Goal: Find contact information: Find contact information

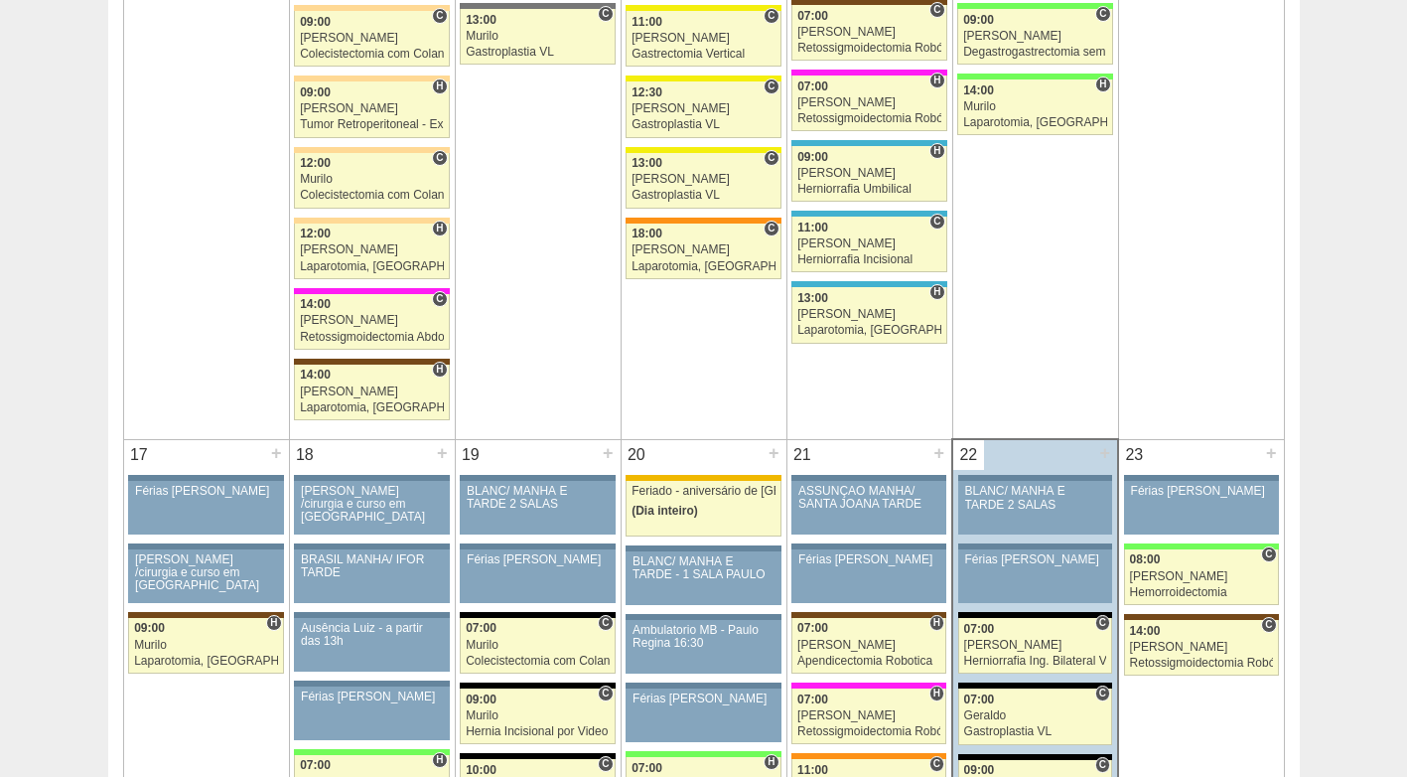
scroll to position [2682, 0]
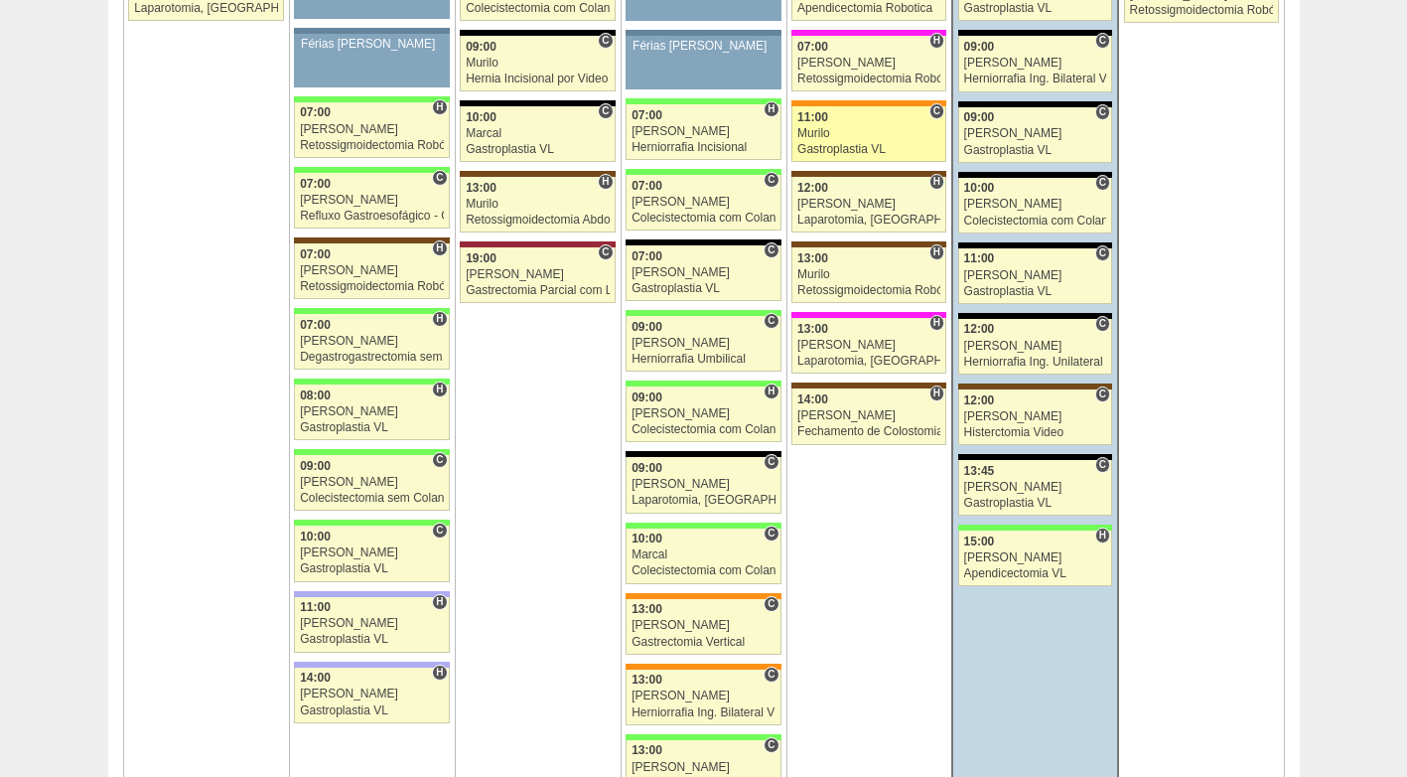
scroll to position [3377, 0]
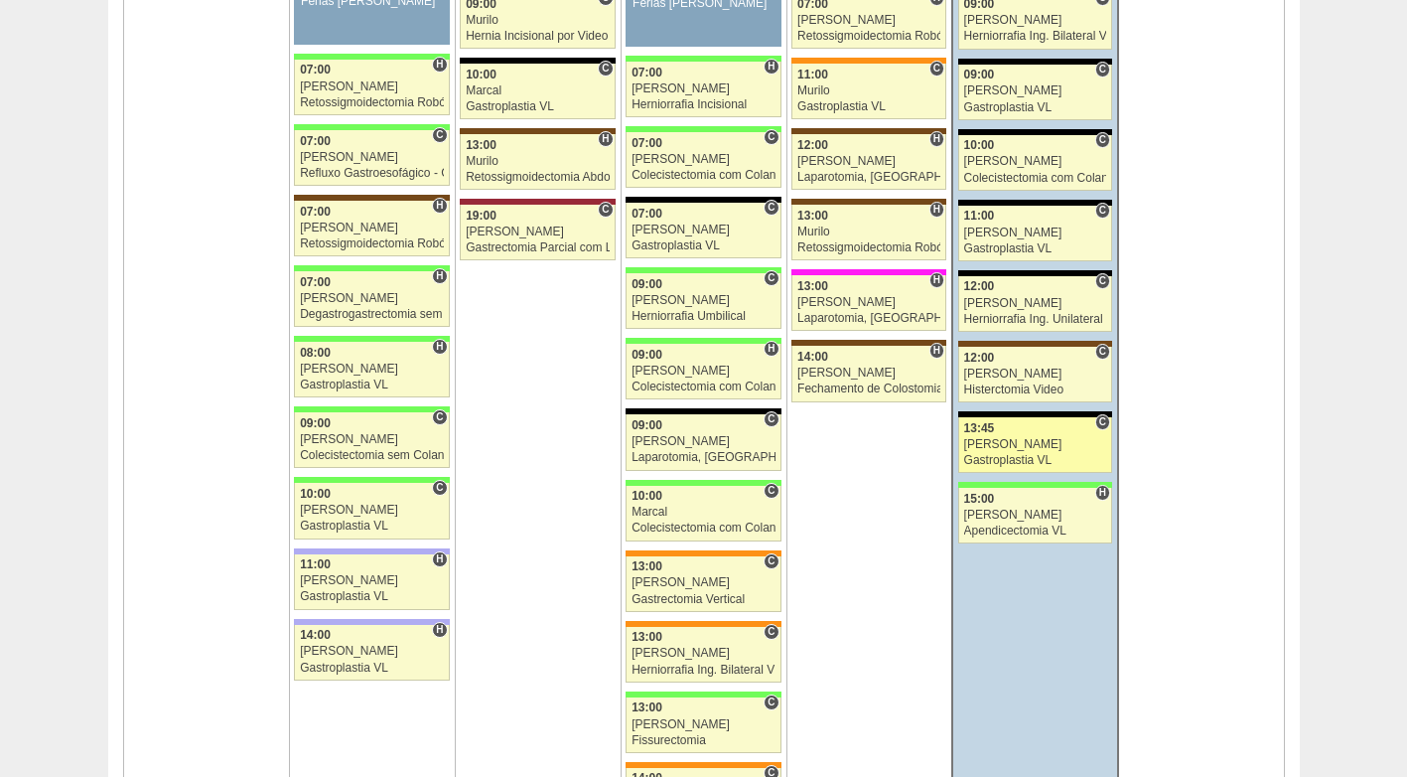
click at [1014, 441] on div "Luiz Guilherme" at bounding box center [1035, 444] width 143 height 13
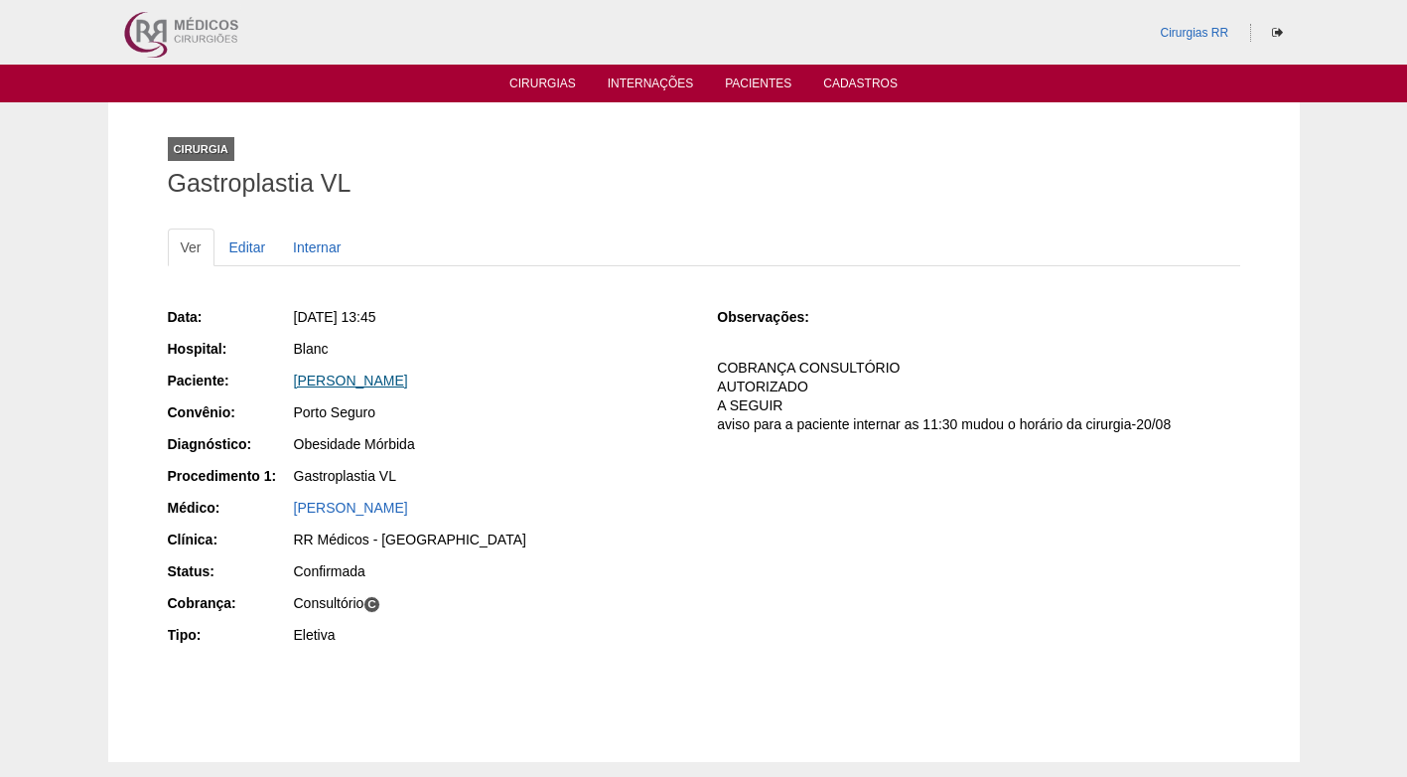
click at [383, 382] on link "[PERSON_NAME]" at bounding box center [351, 380] width 114 height 16
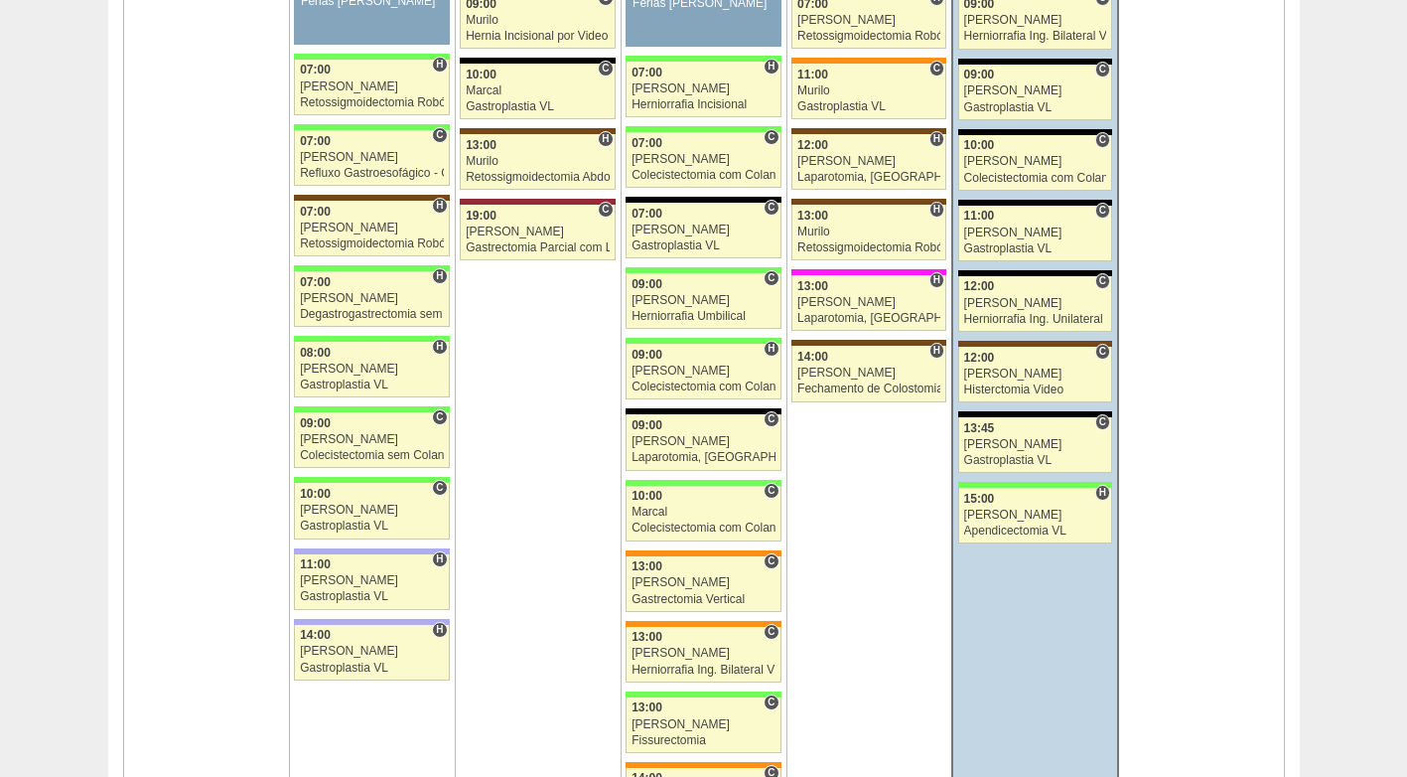
scroll to position [3377, 0]
click at [998, 531] on div "Apendicectomia VL" at bounding box center [1035, 530] width 143 height 13
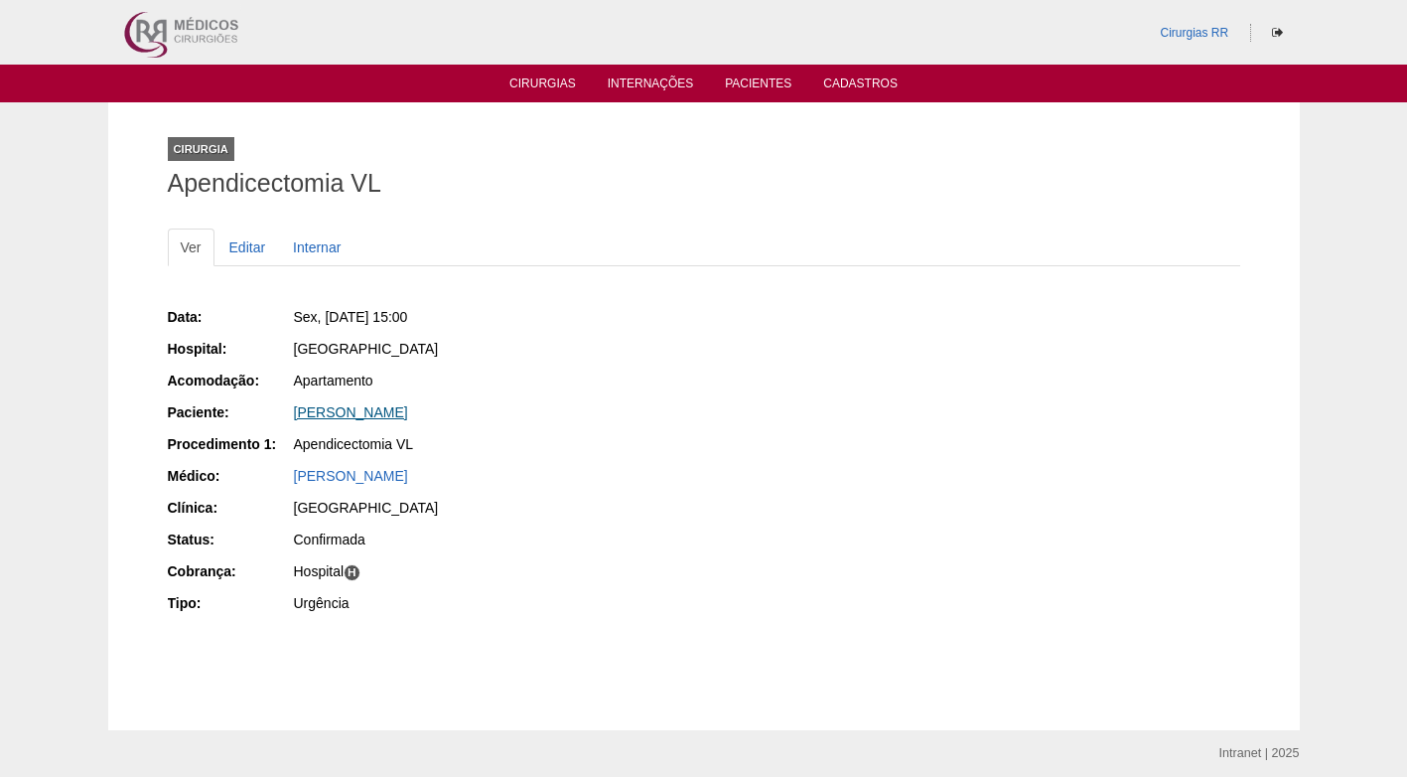
click at [333, 414] on link "[PERSON_NAME]" at bounding box center [351, 412] width 114 height 16
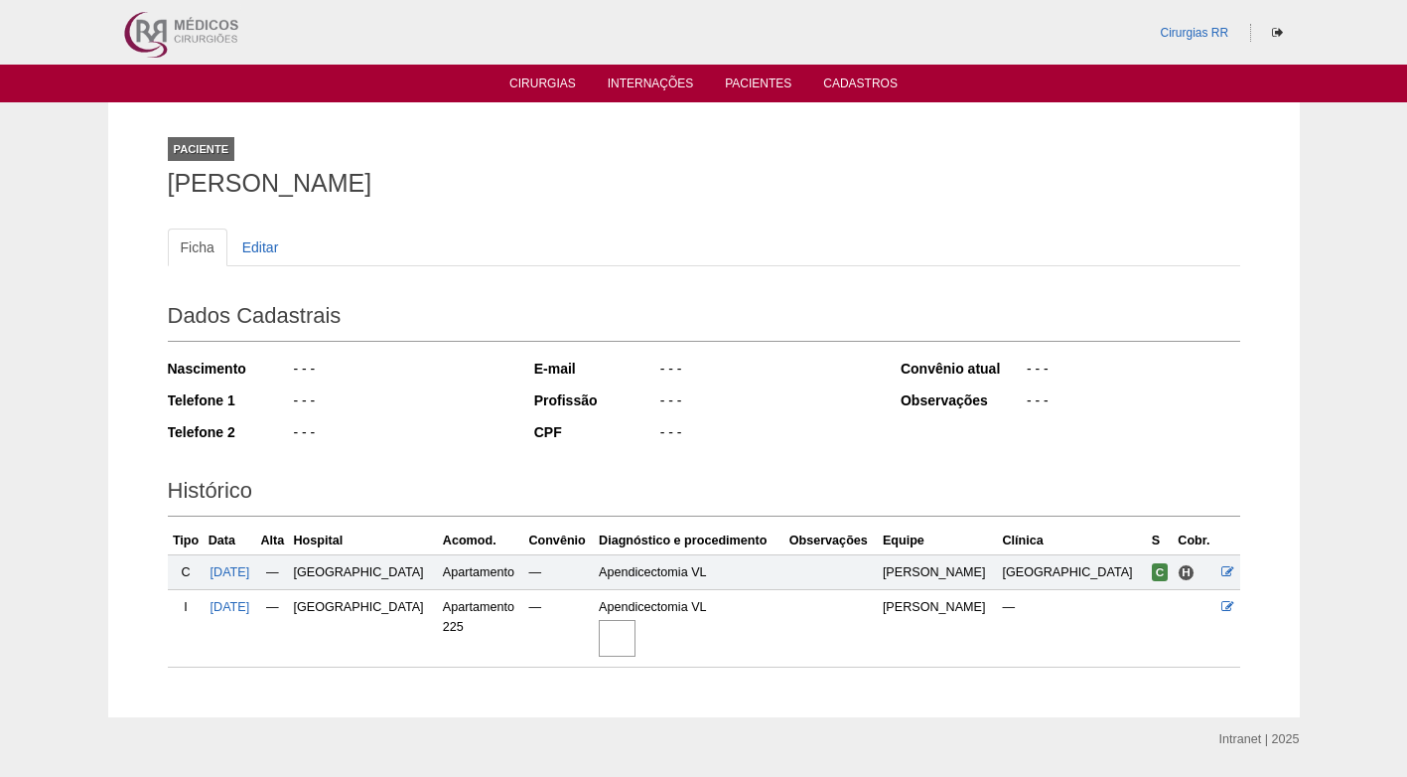
click at [636, 645] on img at bounding box center [617, 638] width 37 height 37
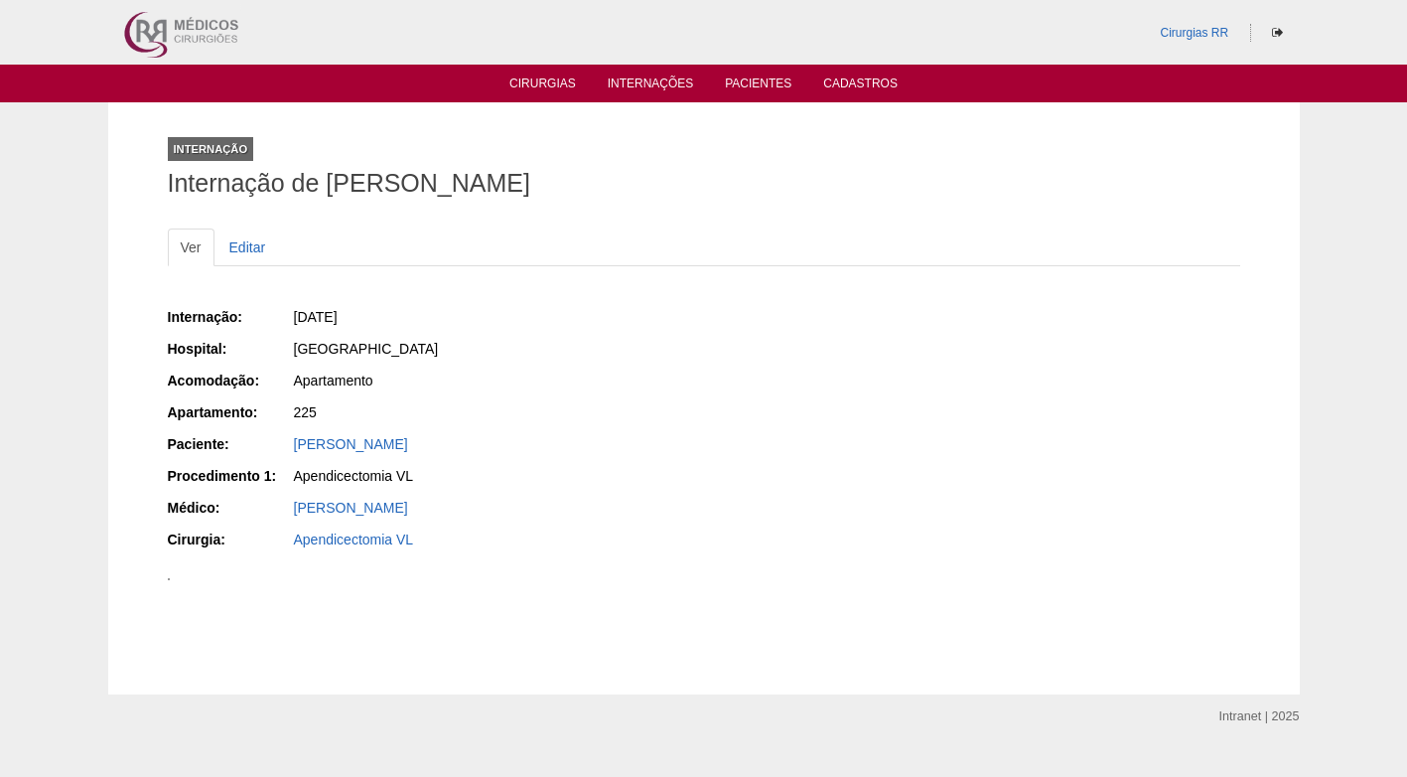
drag, startPoint x: 661, startPoint y: 190, endPoint x: 590, endPoint y: 173, distance: 72.5
click at [662, 190] on h1 "Internação de David Teixeira Lacerda" at bounding box center [704, 183] width 1073 height 25
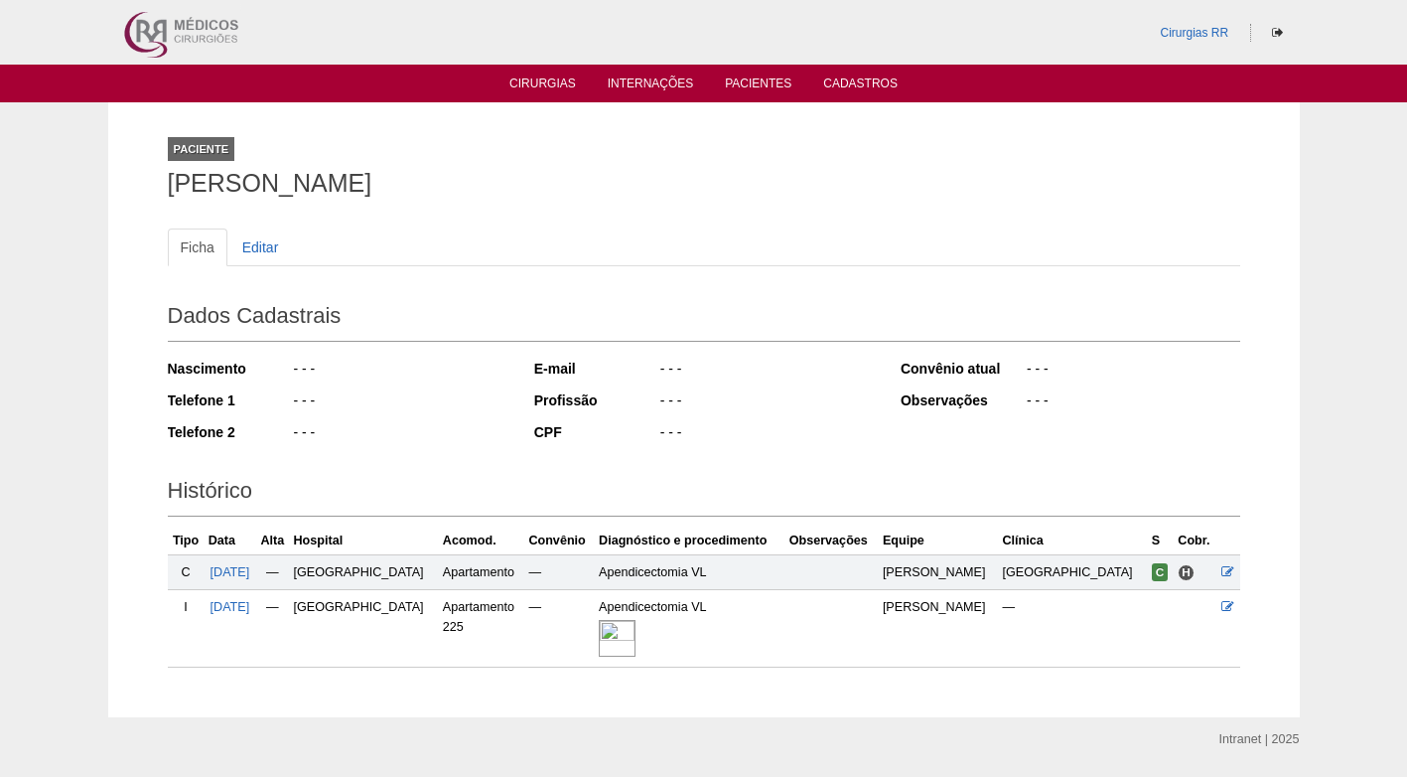
click at [432, 309] on h2 "Dados Cadastrais" at bounding box center [704, 319] width 1073 height 46
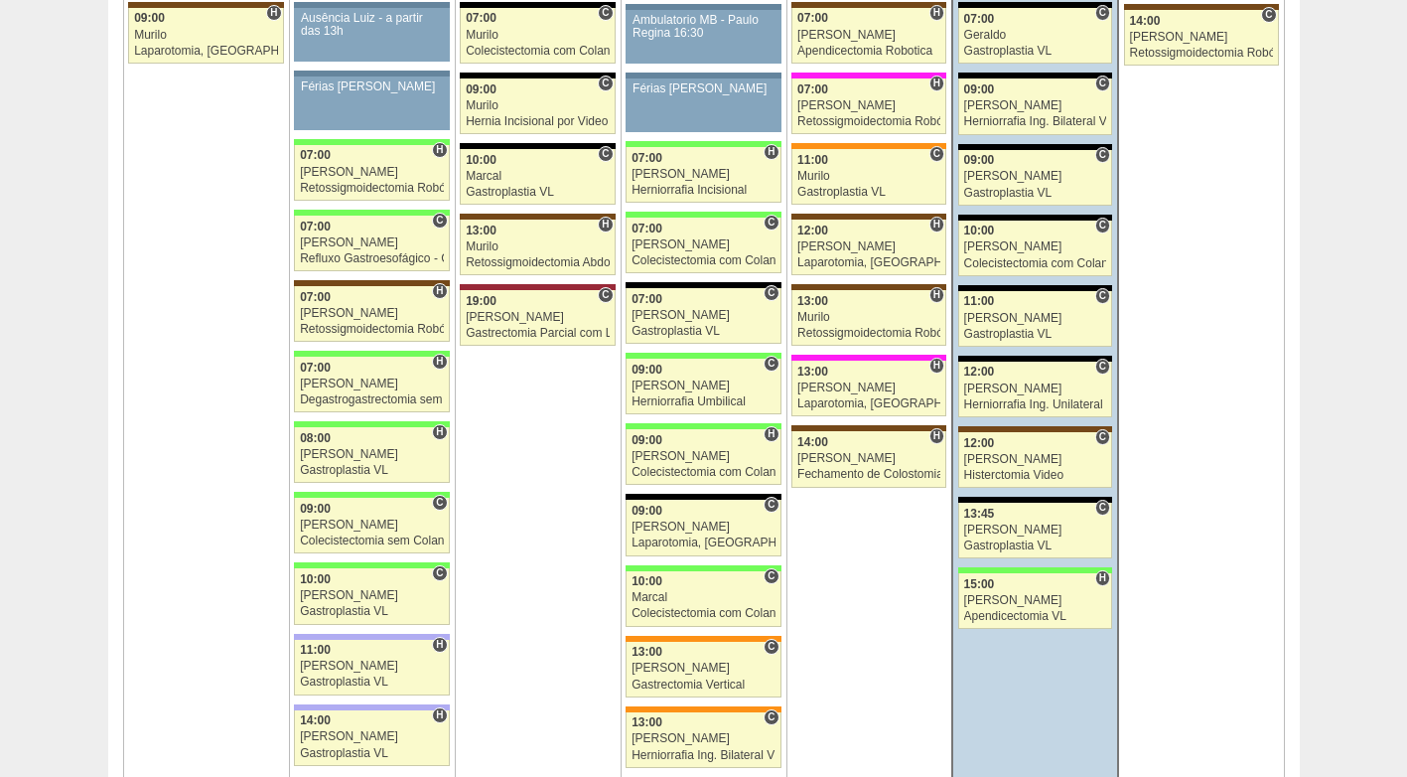
scroll to position [3278, 0]
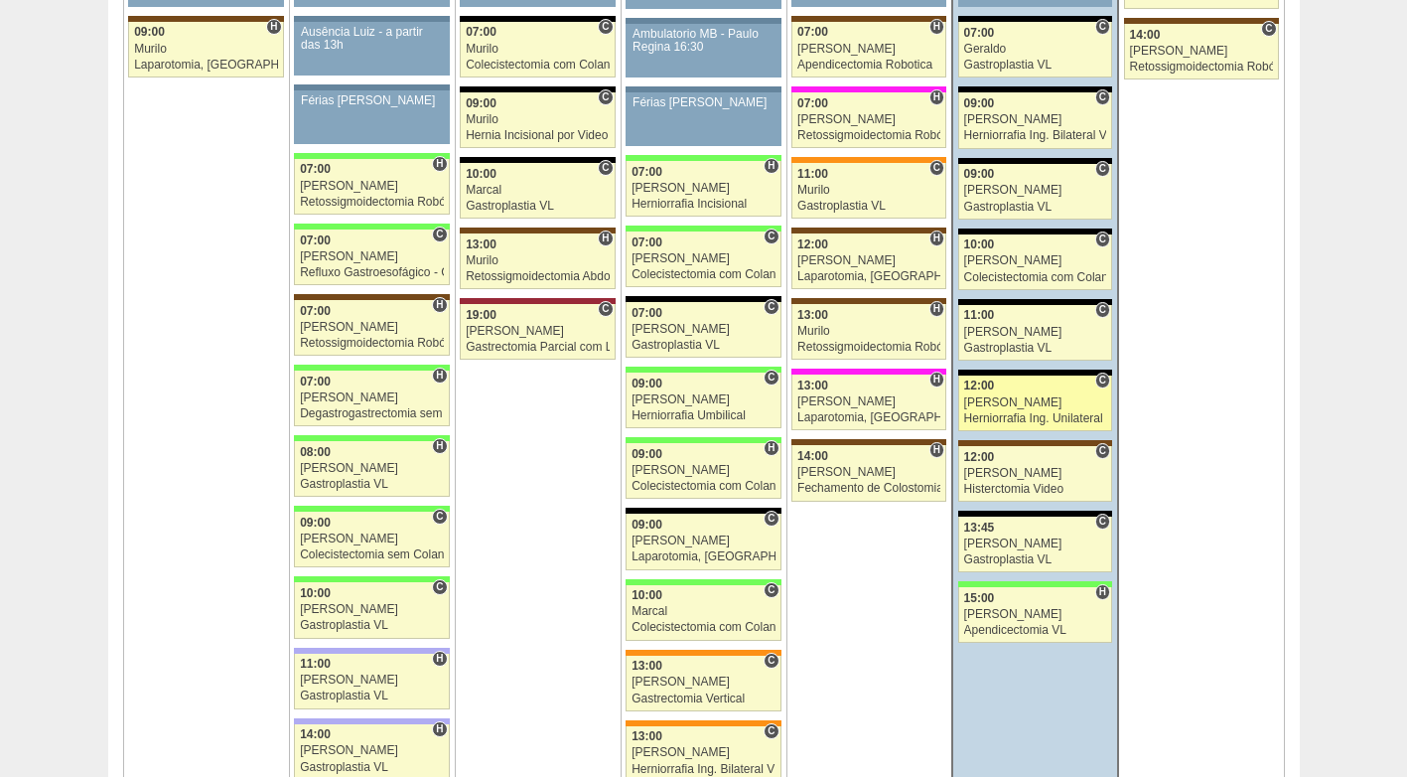
click at [1008, 392] on div "12:00" at bounding box center [1035, 385] width 143 height 13
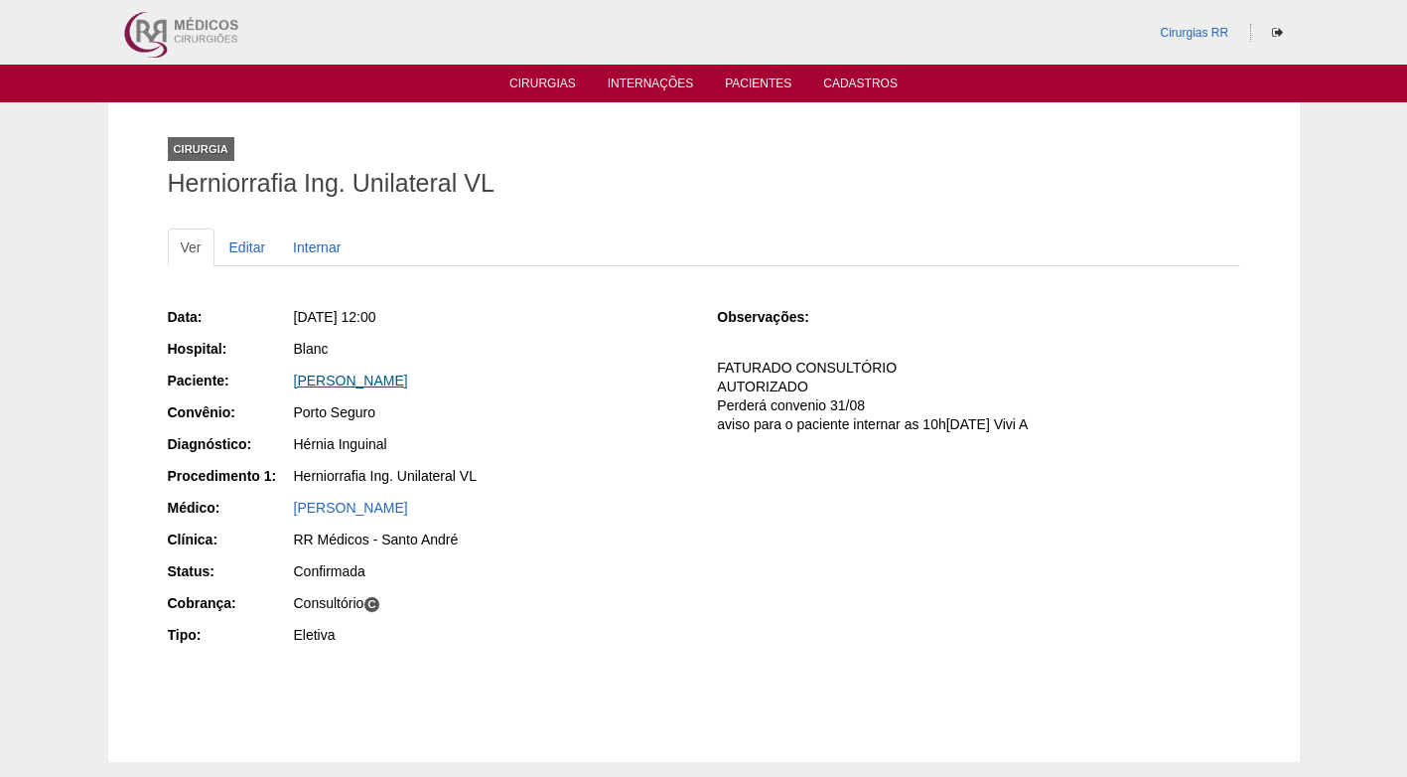
click at [408, 376] on link "GABRIEL RODRIGUES ALVES" at bounding box center [351, 380] width 114 height 16
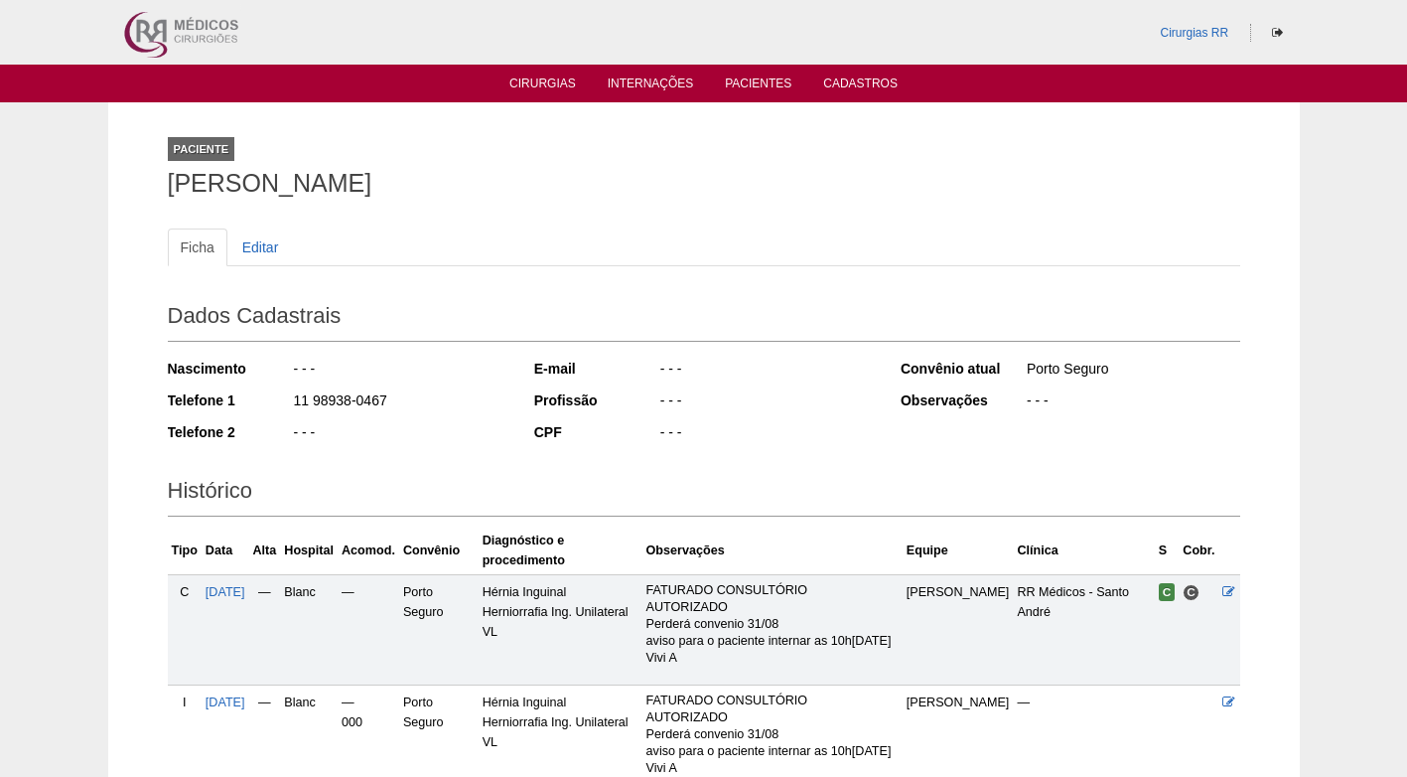
click at [442, 376] on div "- - -" at bounding box center [400, 371] width 216 height 25
click at [431, 428] on div "- - -" at bounding box center [400, 434] width 216 height 25
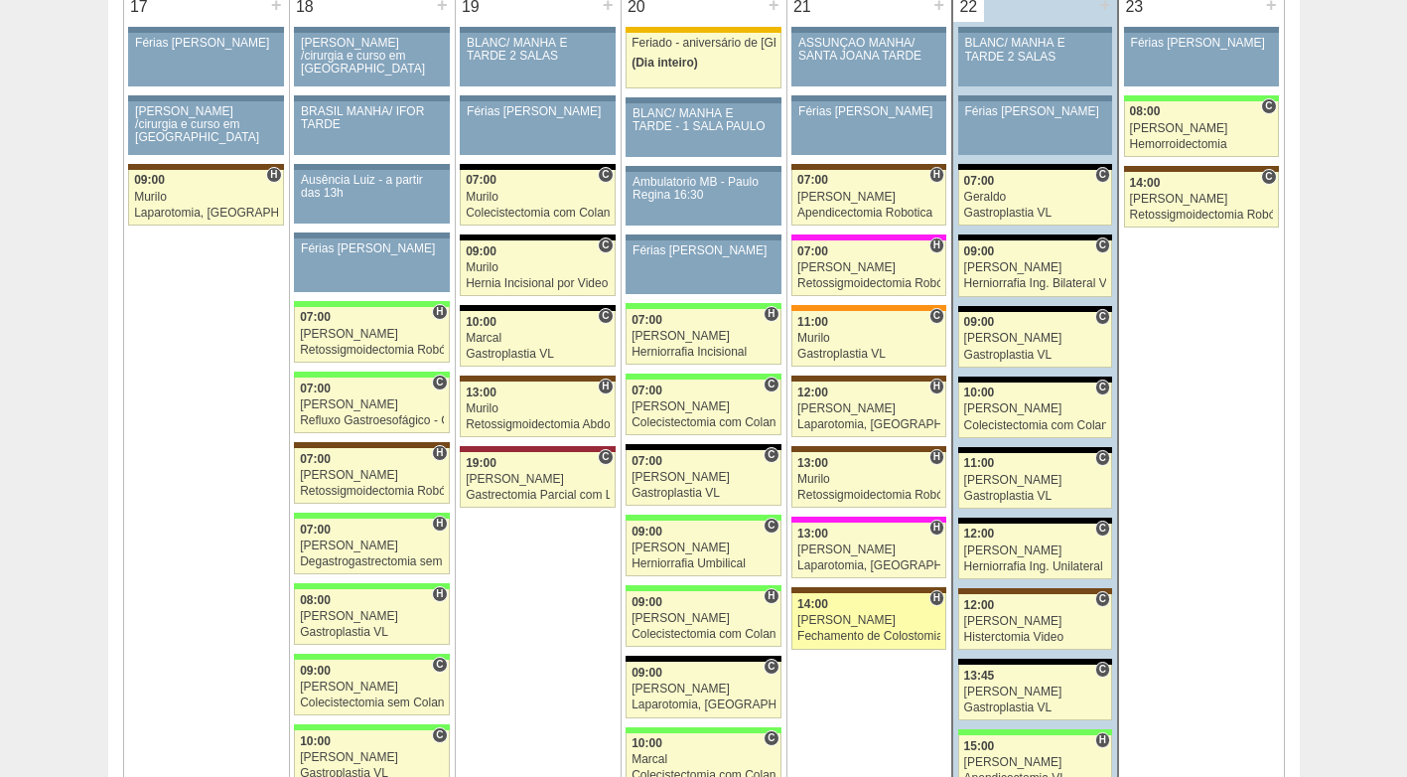
scroll to position [3079, 0]
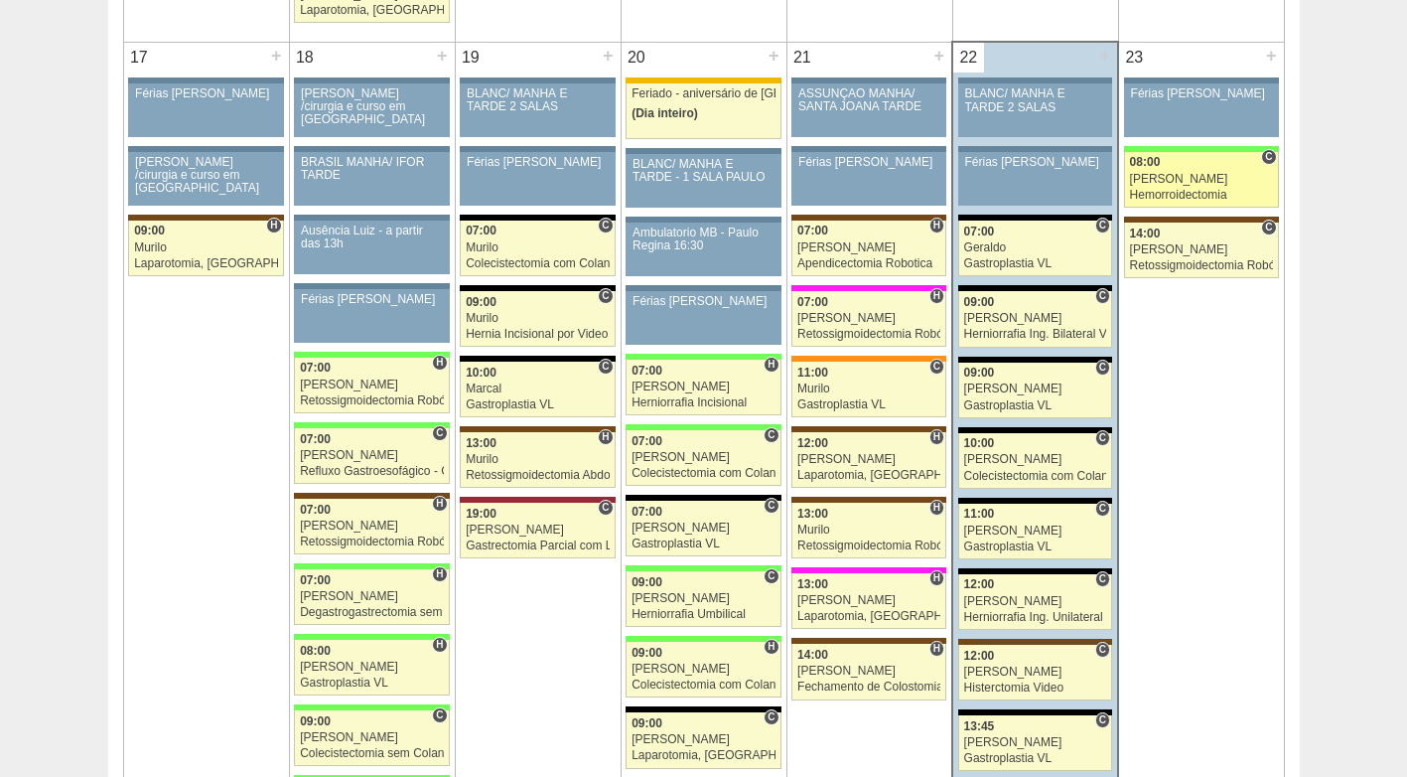
drag, startPoint x: 1165, startPoint y: 173, endPoint x: 1040, endPoint y: 158, distance: 126.0
click at [1163, 173] on div "Juliana" at bounding box center [1201, 179] width 143 height 13
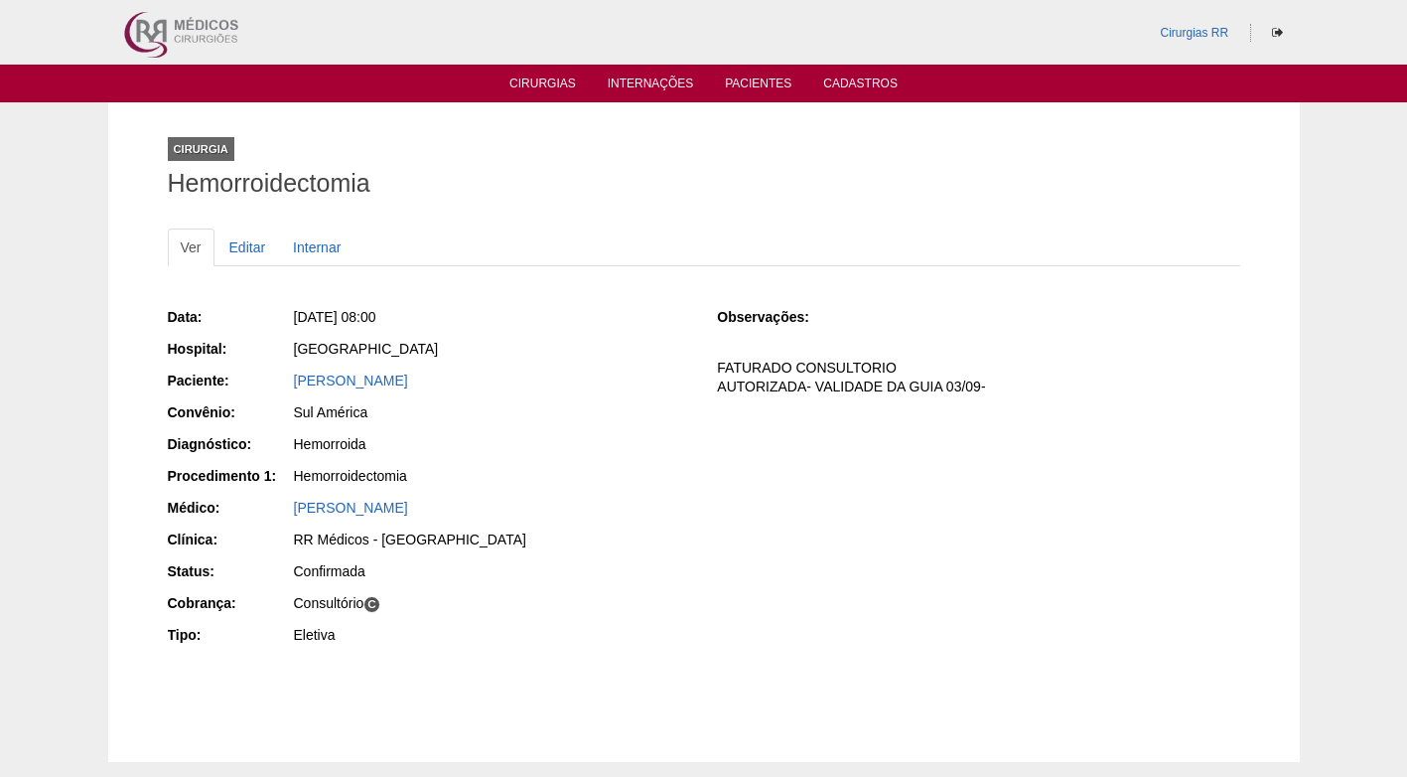
click at [772, 458] on div "Data: Sáb, 23/08/2025 - 08:00 Hospital: Brasil Paciente: Fernanda Martins Mozar…" at bounding box center [704, 478] width 1073 height 357
click at [831, 464] on div "Data: Sáb, 23/08/2025 - 08:00 Hospital: Brasil Paciente: Fernanda Martins Mozar…" at bounding box center [704, 478] width 1073 height 357
click at [606, 400] on div "Data: Sáb, 23/08/2025 - 08:00 Hospital: Brasil Paciente: Fernanda Martins Mozar…" at bounding box center [429, 478] width 522 height 357
click at [591, 416] on div "Sul América" at bounding box center [492, 412] width 396 height 20
click at [708, 402] on div "Data: Sáb, 23/08/2025 - 08:00 Hospital: Brasil Paciente: Fernanda Martins Mozar…" at bounding box center [704, 478] width 1073 height 357
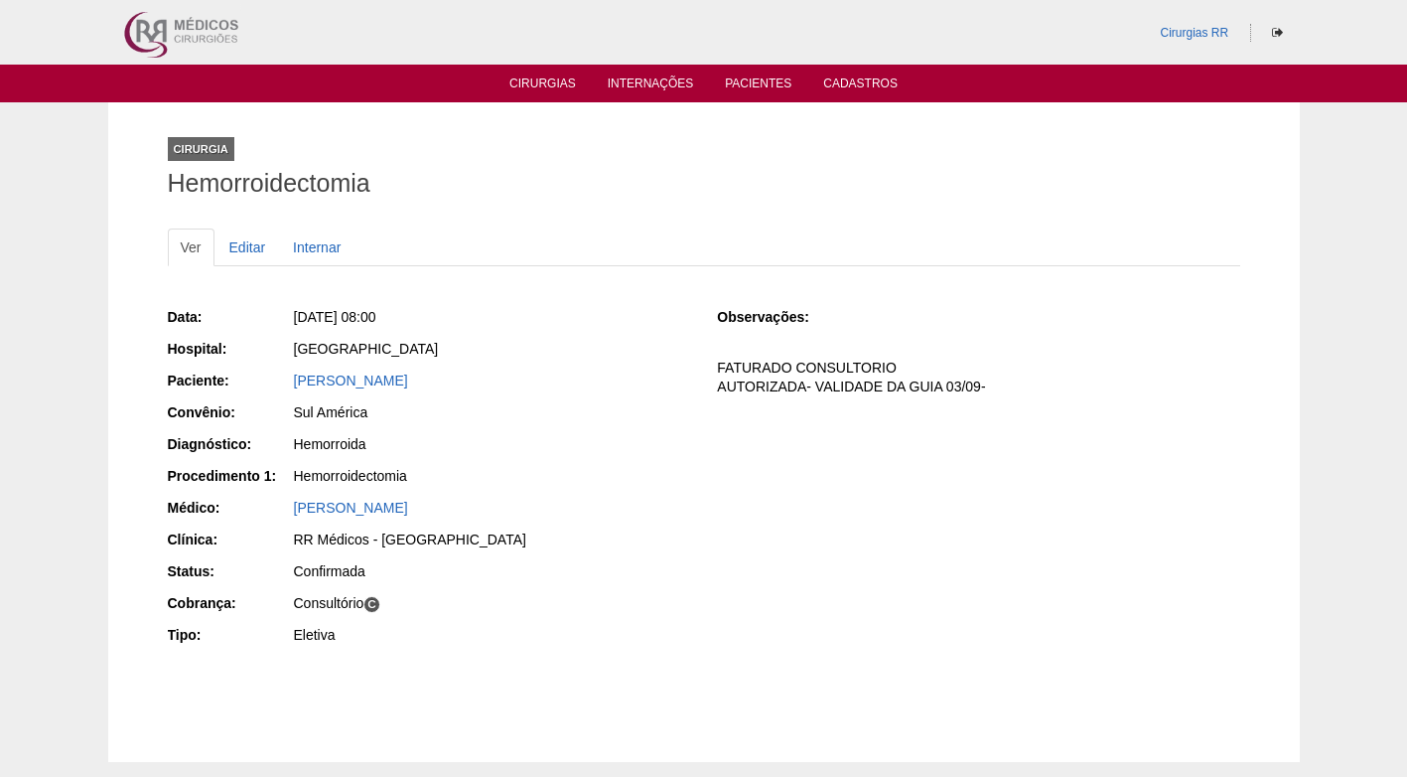
click at [690, 335] on div "Data: Sáb, 23/08/2025 - 08:00 Hospital: Brasil Paciente: Fernanda Martins Mozar…" at bounding box center [704, 478] width 1073 height 357
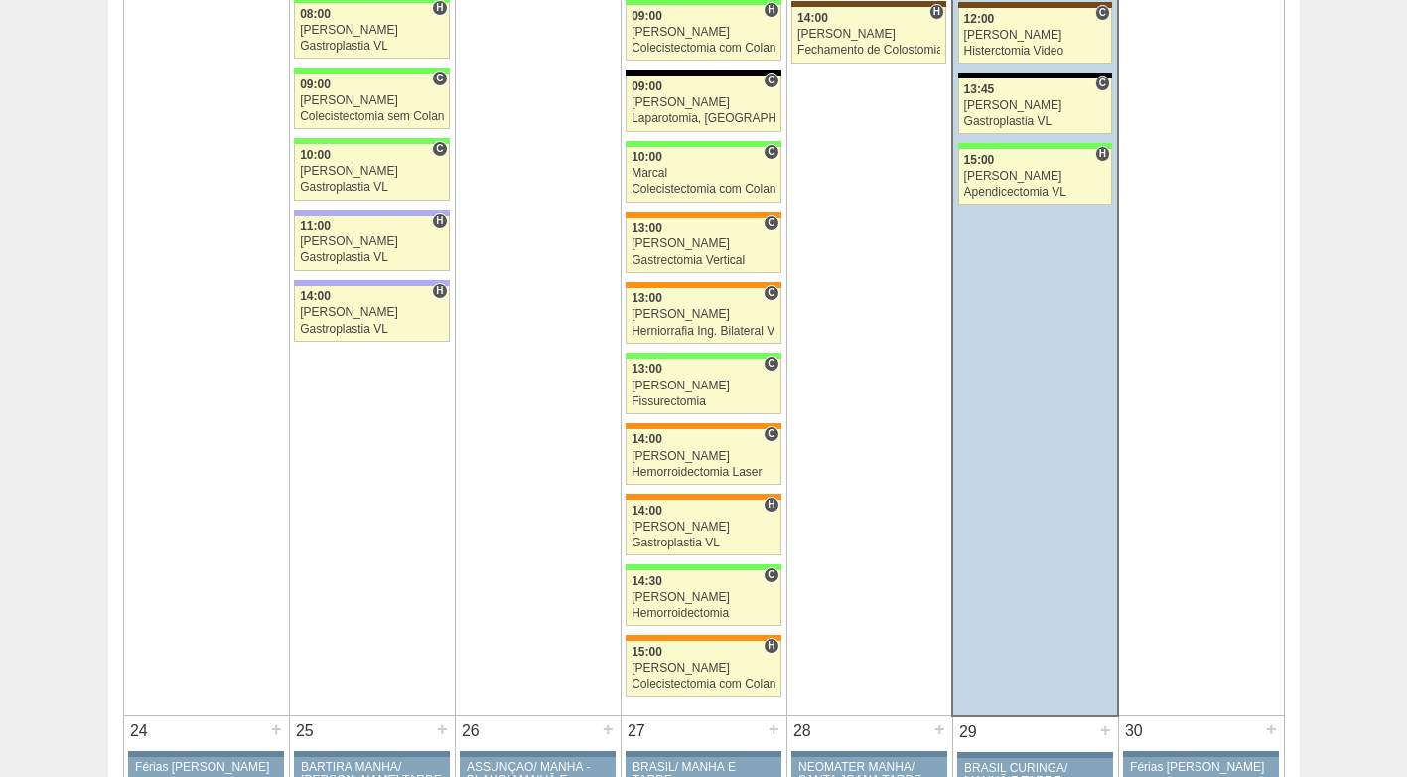
scroll to position [3576, 0]
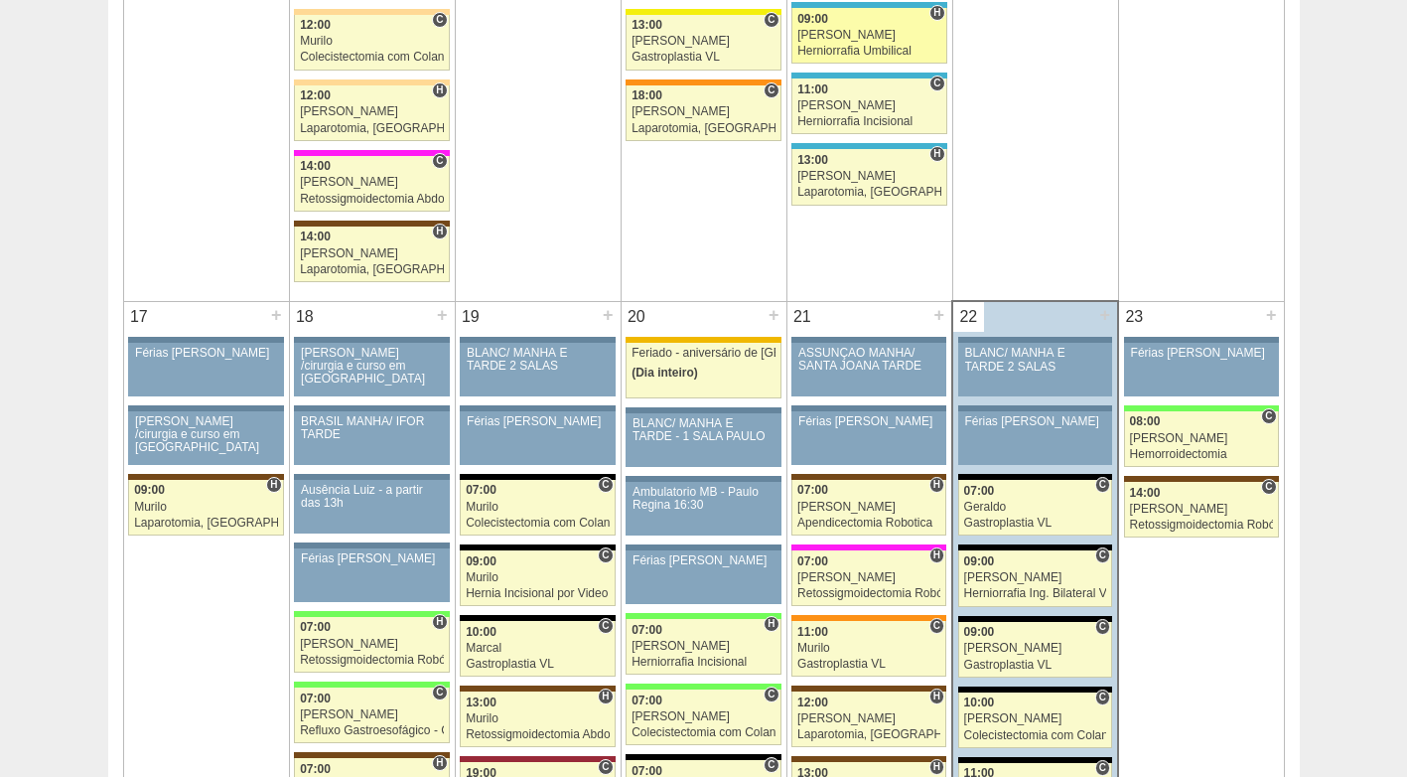
scroll to position [3079, 0]
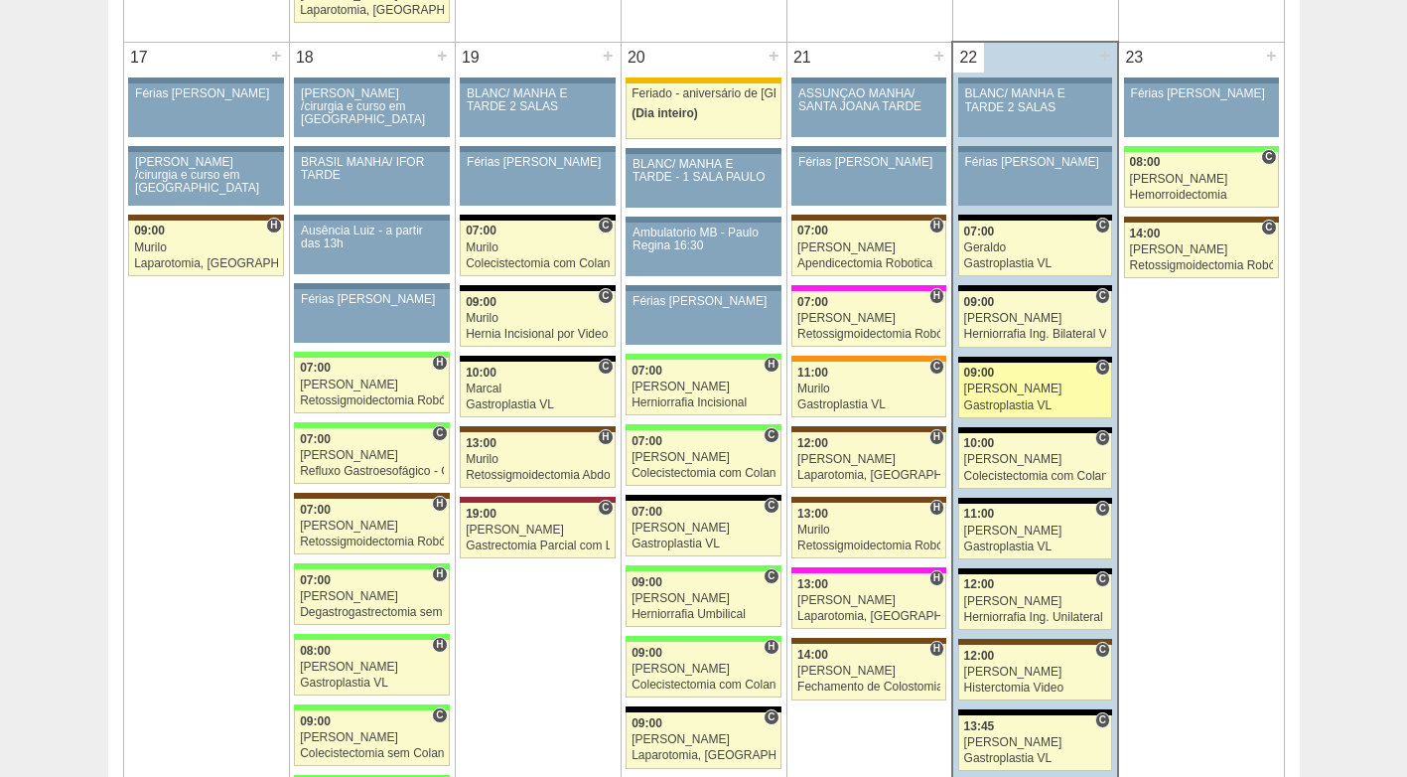
click at [1025, 396] on link "88222 Felipe Rossi C 09:00 Felipe Rossi Gastroplastia VL Hospital Blanc RR Médi…" at bounding box center [1035, 391] width 154 height 56
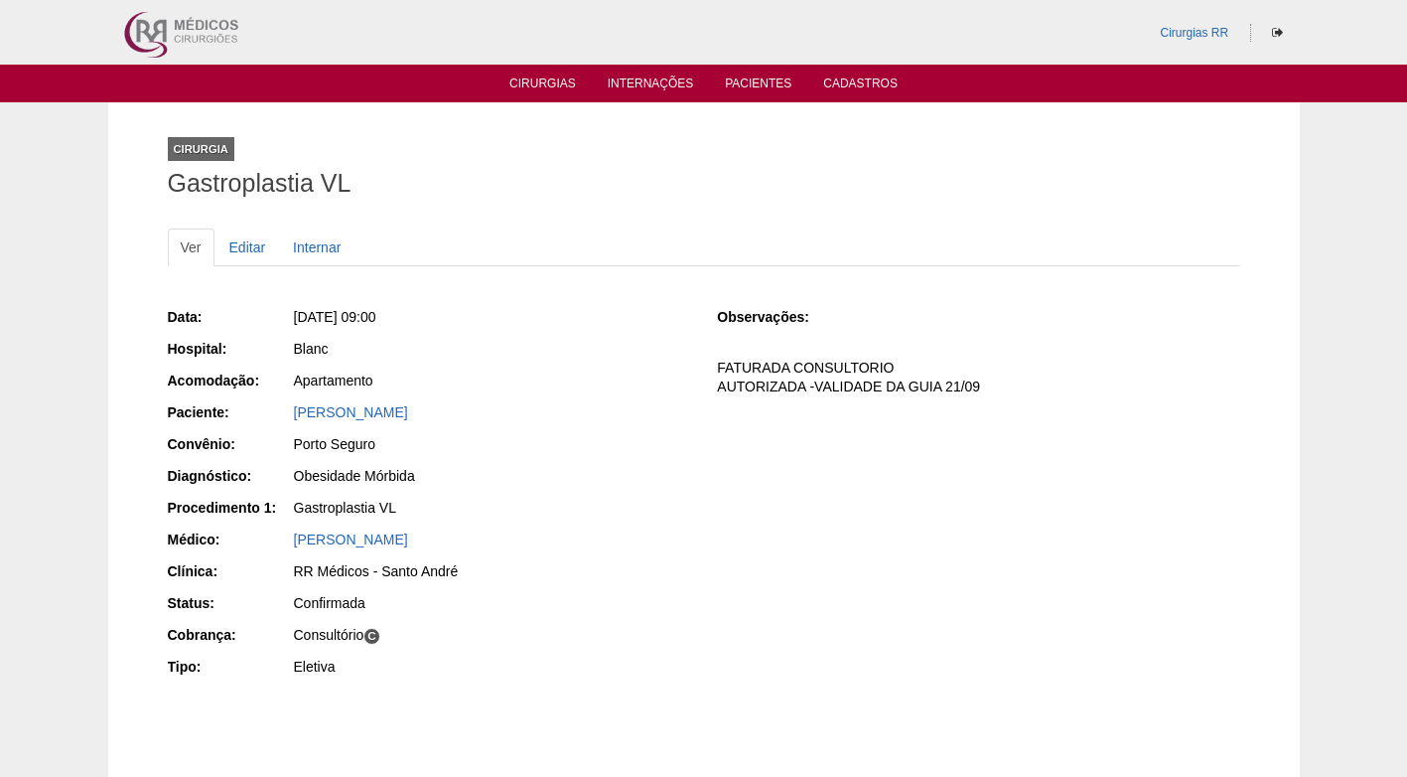
drag, startPoint x: 547, startPoint y: 408, endPoint x: 292, endPoint y: 410, distance: 255.3
click at [292, 410] on div "[PERSON_NAME]" at bounding box center [491, 414] width 398 height 25
copy link "[PERSON_NAME]"
click at [668, 480] on div "Obesidade Mórbida" at bounding box center [492, 476] width 396 height 20
click at [566, 332] on div "Data: [DATE] 09:00 Hospital: Blanc Acomodação: Apartamento Paciente: [PERSON_NA…" at bounding box center [429, 494] width 522 height 388
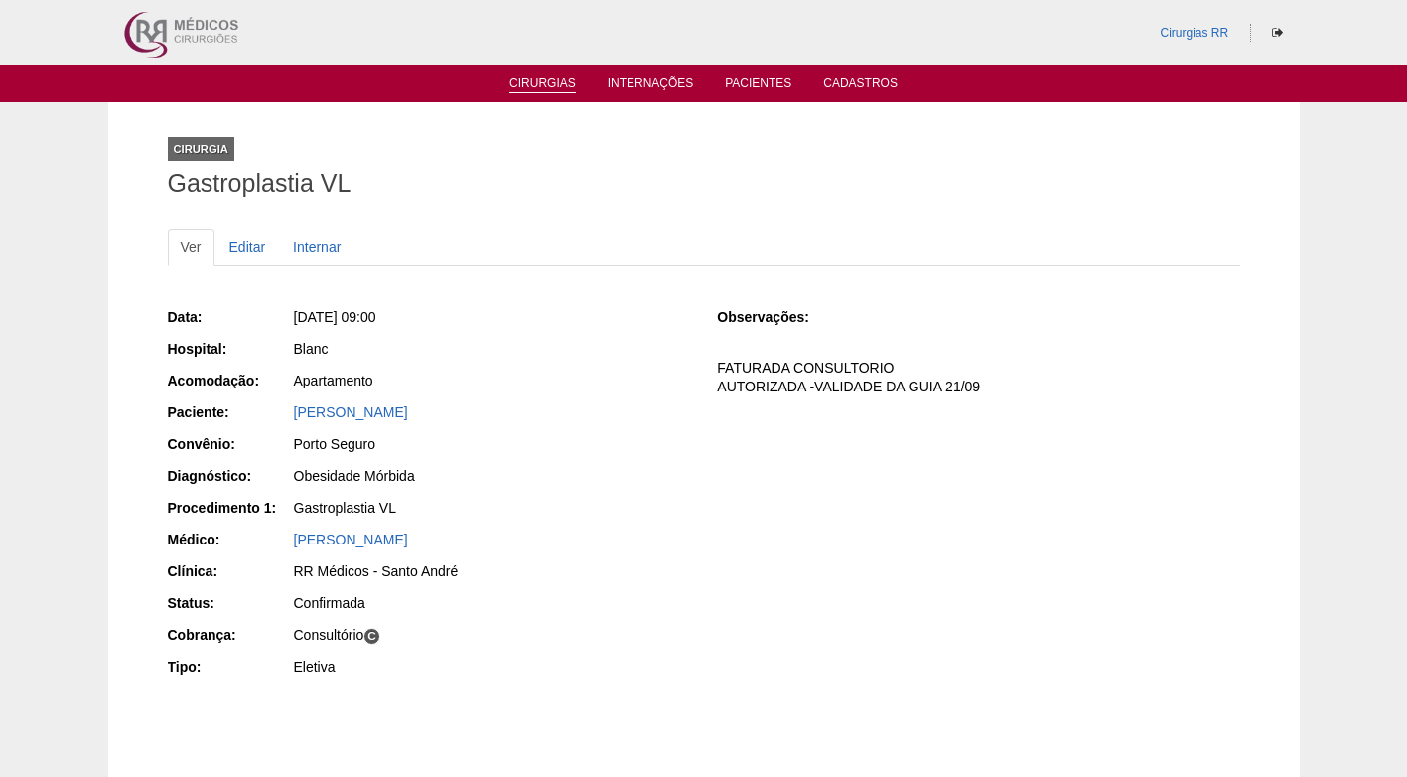
click at [560, 87] on link "Cirurgias" at bounding box center [543, 84] width 67 height 17
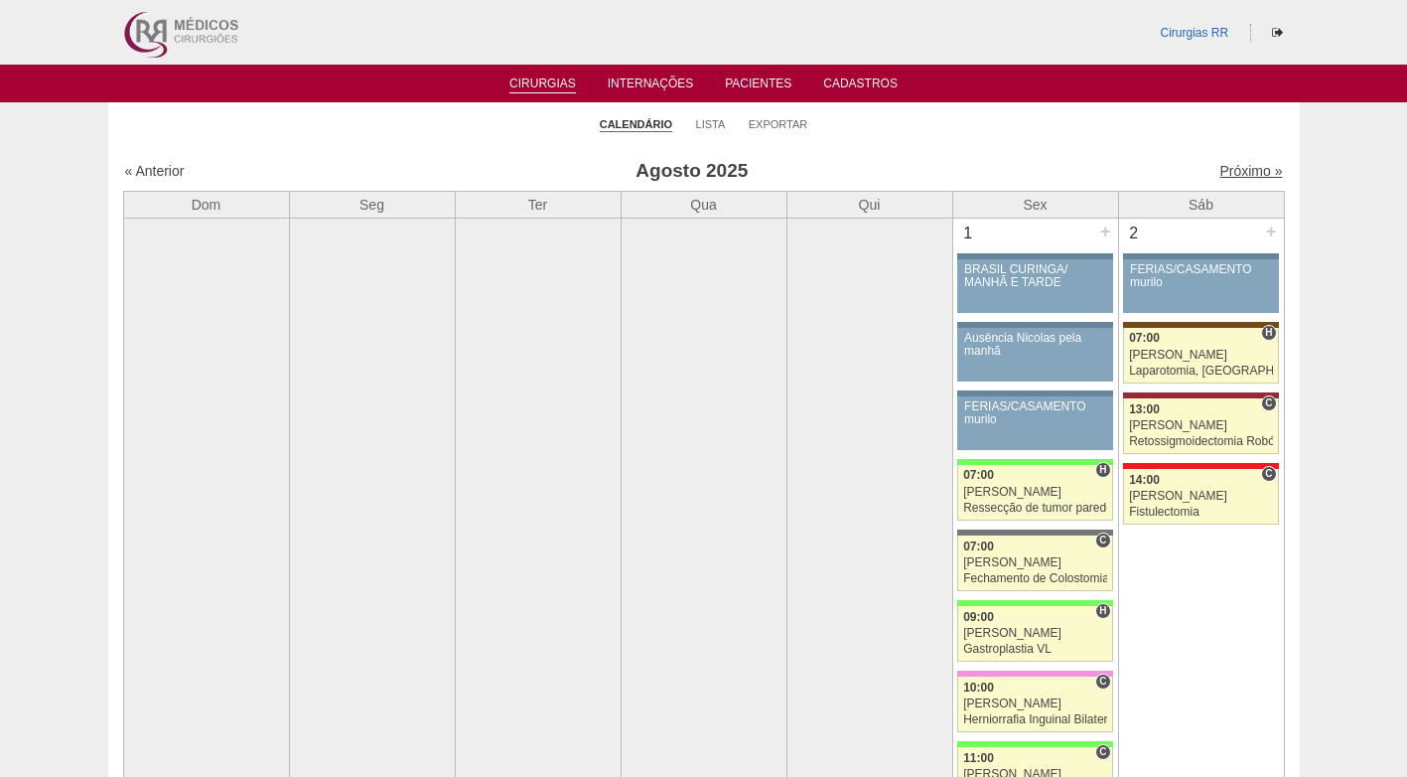
click at [1220, 166] on link "Próximo »" at bounding box center [1251, 171] width 63 height 16
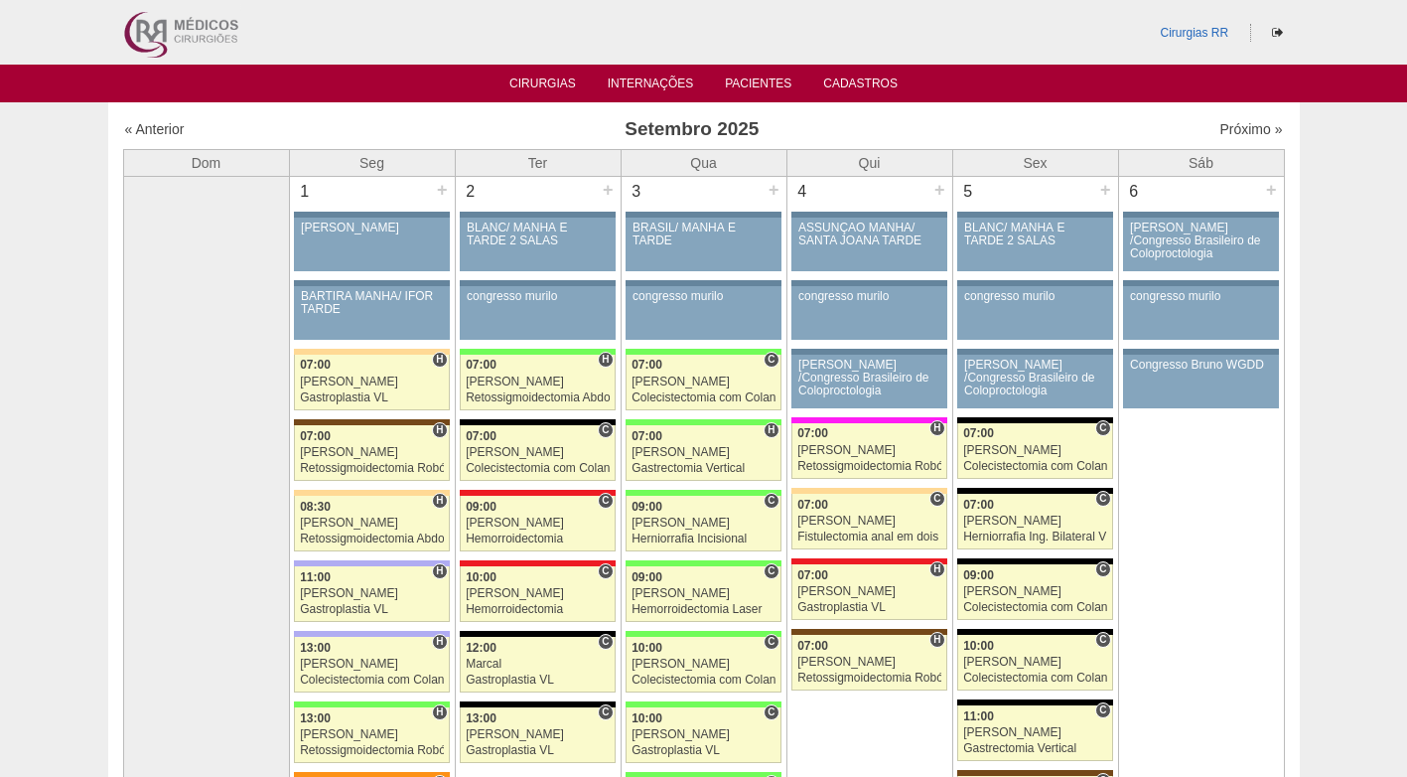
click at [757, 130] on h3 "Setembro 2025" at bounding box center [691, 129] width 579 height 29
click at [757, 128] on h3 "Setembro 2025" at bounding box center [691, 129] width 579 height 29
click at [682, 123] on h3 "Setembro 2025" at bounding box center [691, 129] width 579 height 29
click at [447, 82] on ul "Cirurgias Internações Pacientes Cadastros" at bounding box center [703, 84] width 1407 height 38
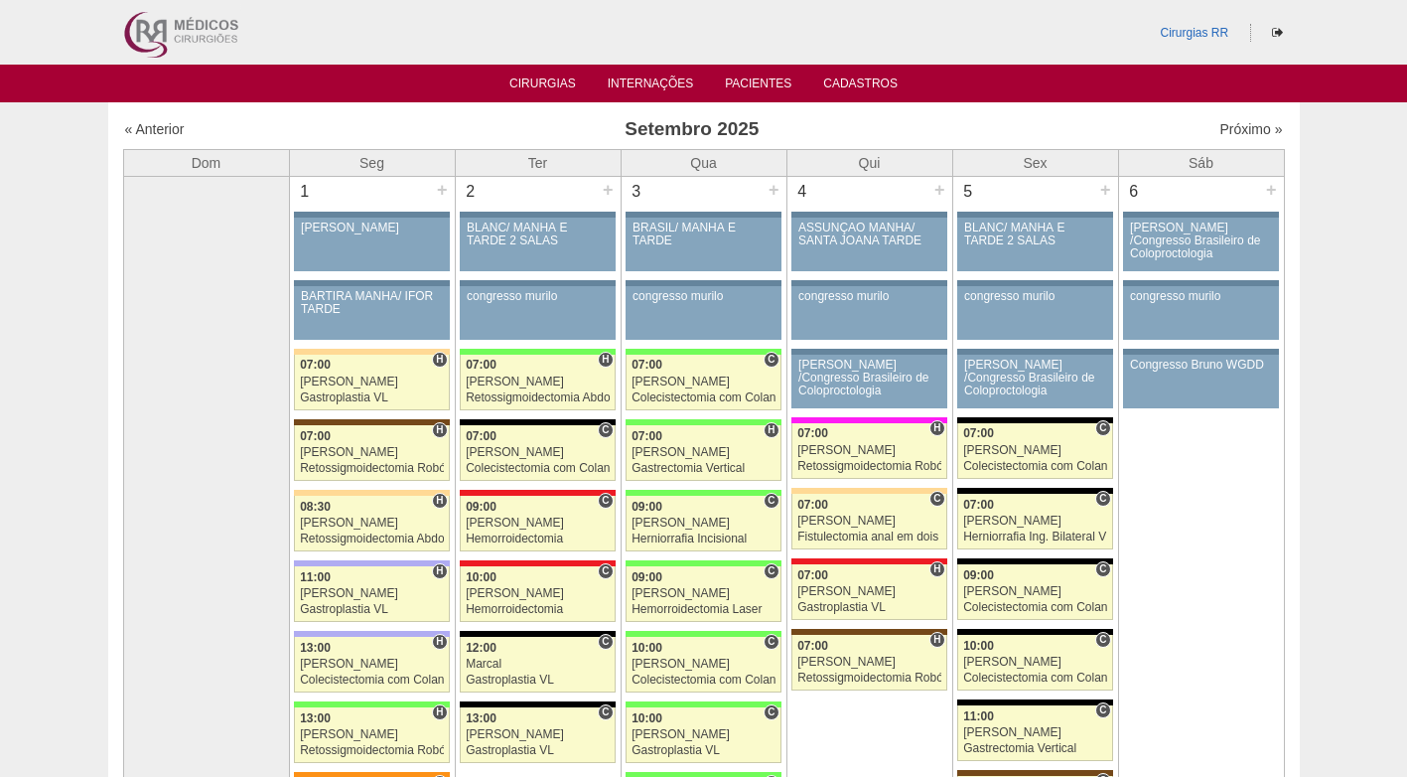
click at [1025, 136] on div "Próximo »" at bounding box center [1144, 129] width 278 height 20
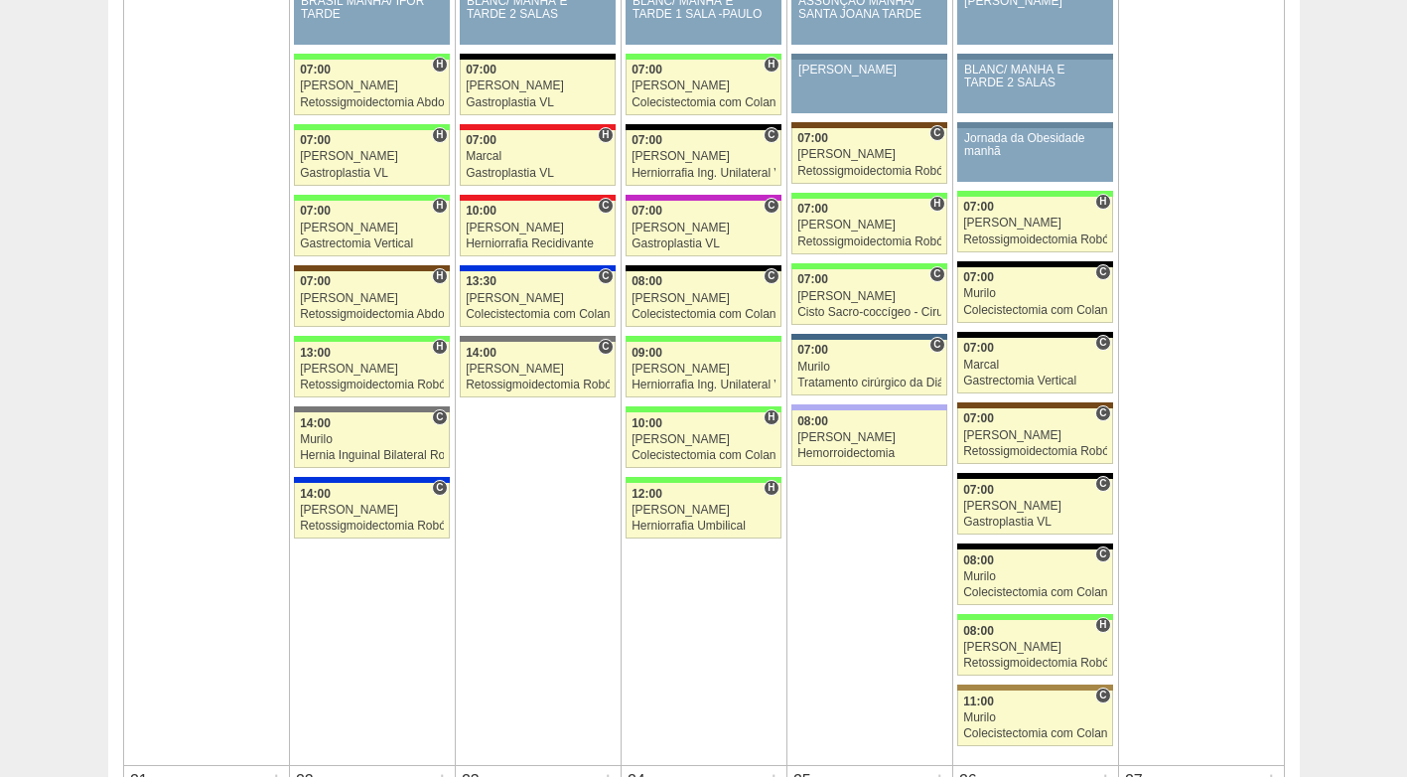
scroll to position [1987, 0]
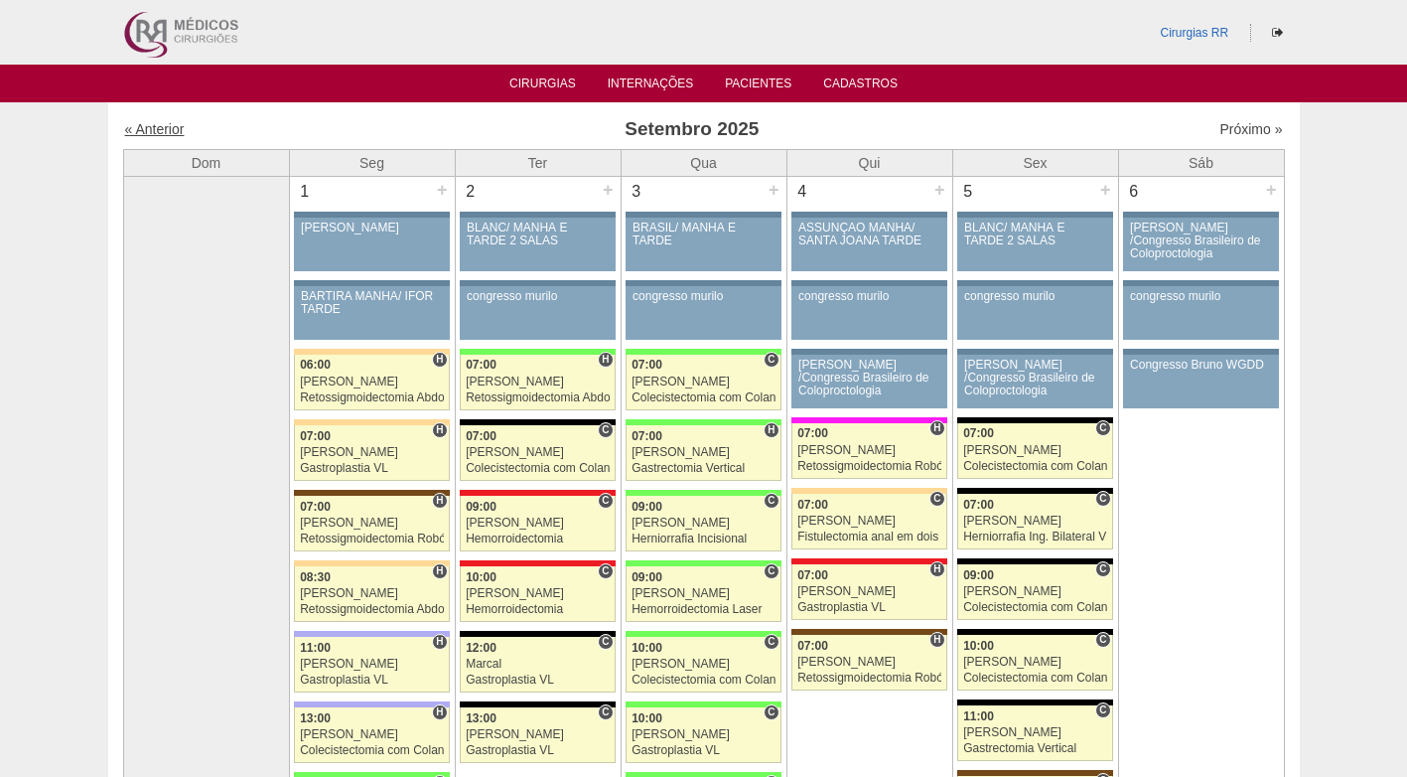
click at [172, 130] on link "« Anterior" at bounding box center [155, 129] width 60 height 16
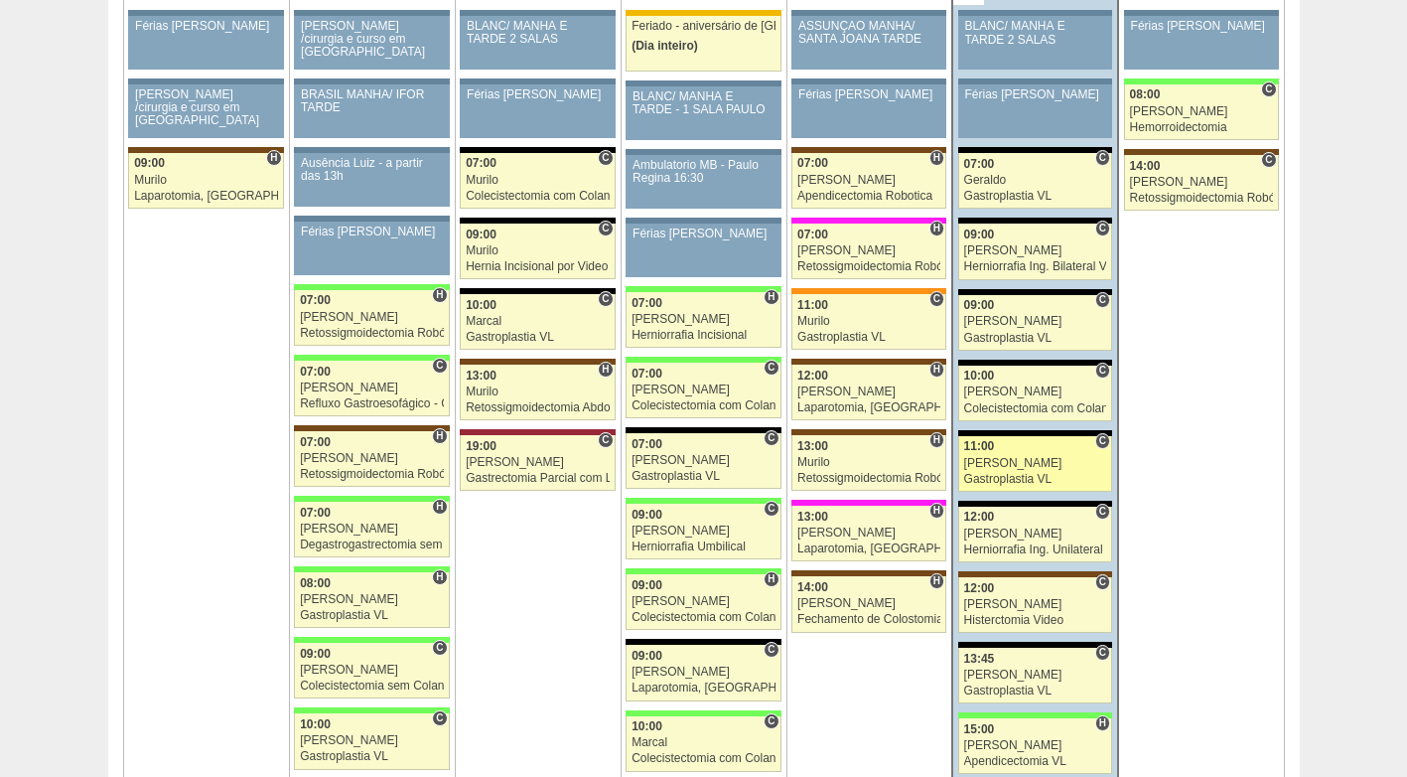
scroll to position [3377, 0]
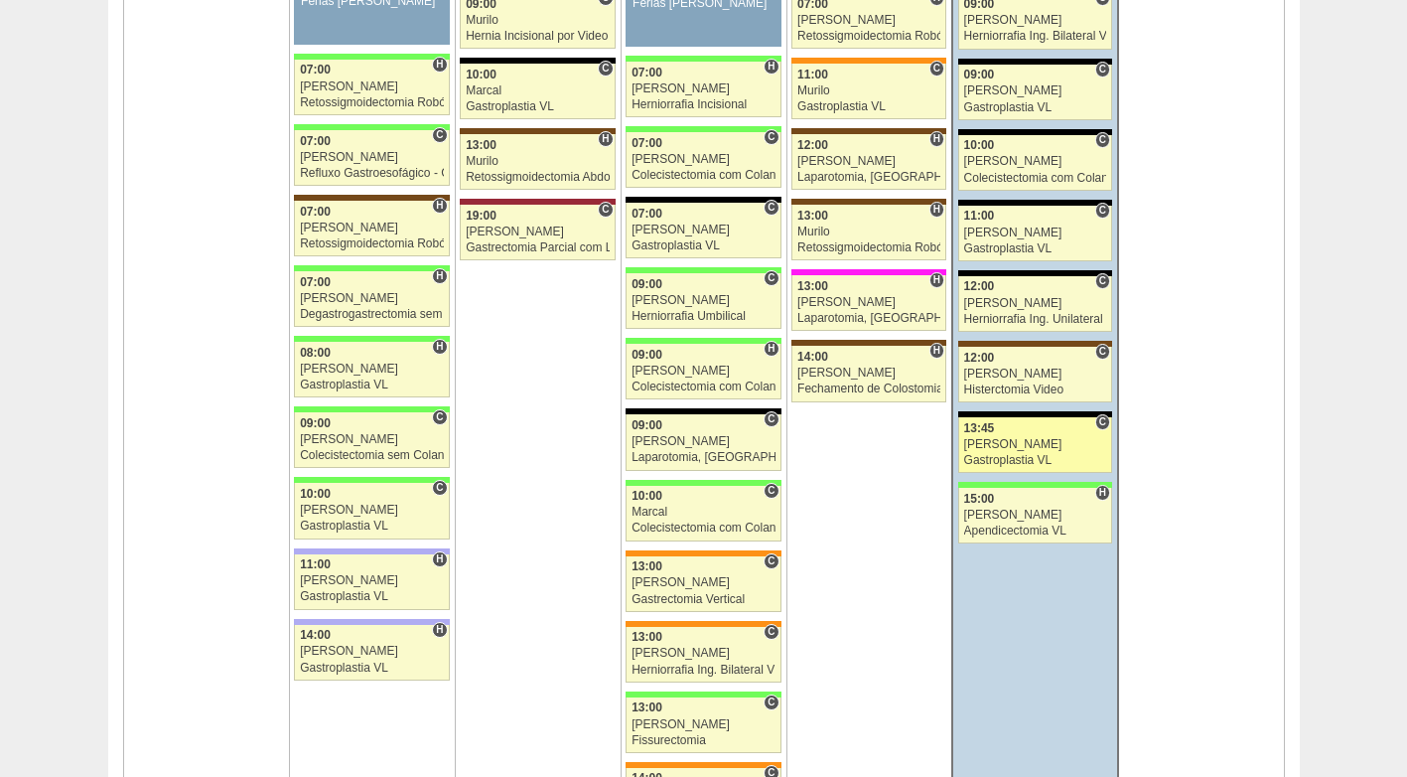
click at [1022, 440] on div "[PERSON_NAME]" at bounding box center [1035, 444] width 143 height 13
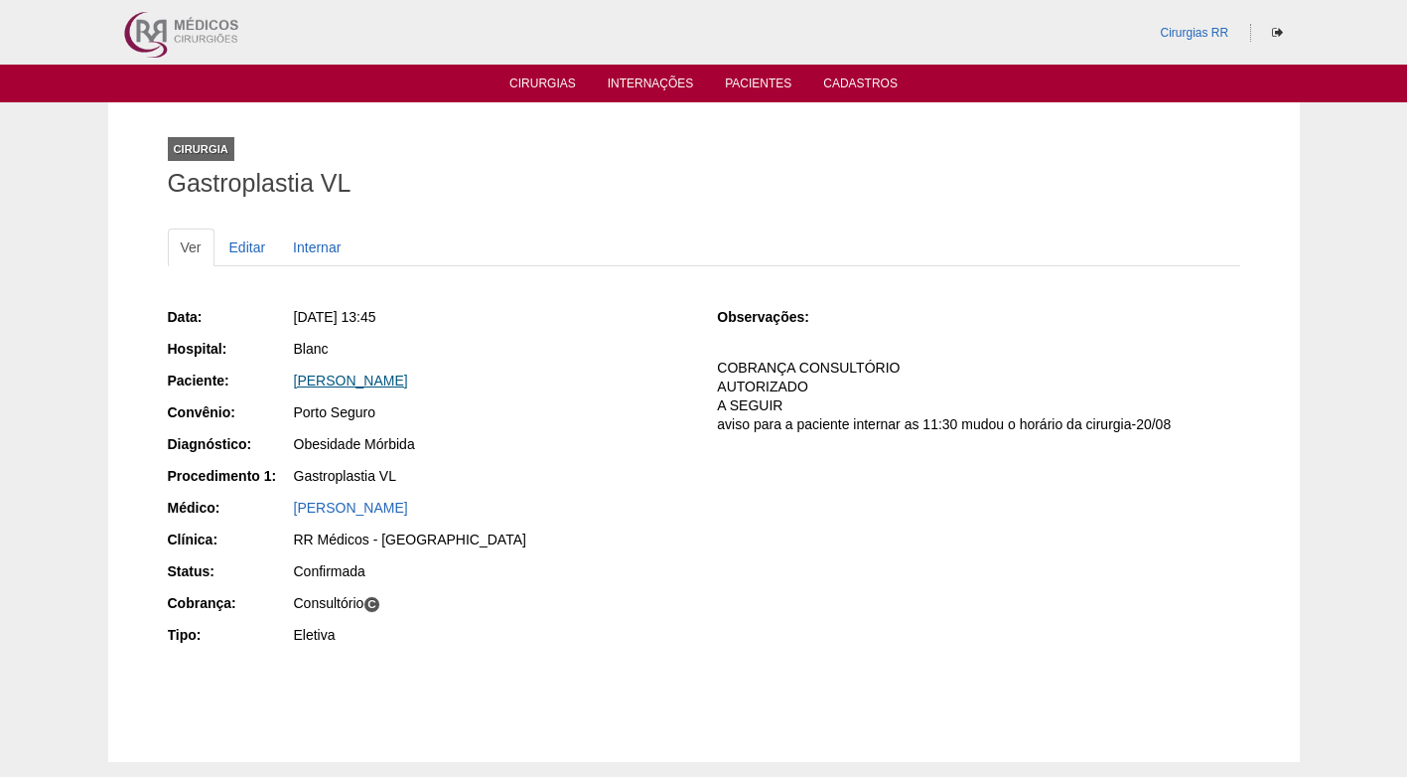
click at [383, 383] on link "[PERSON_NAME]" at bounding box center [351, 380] width 114 height 16
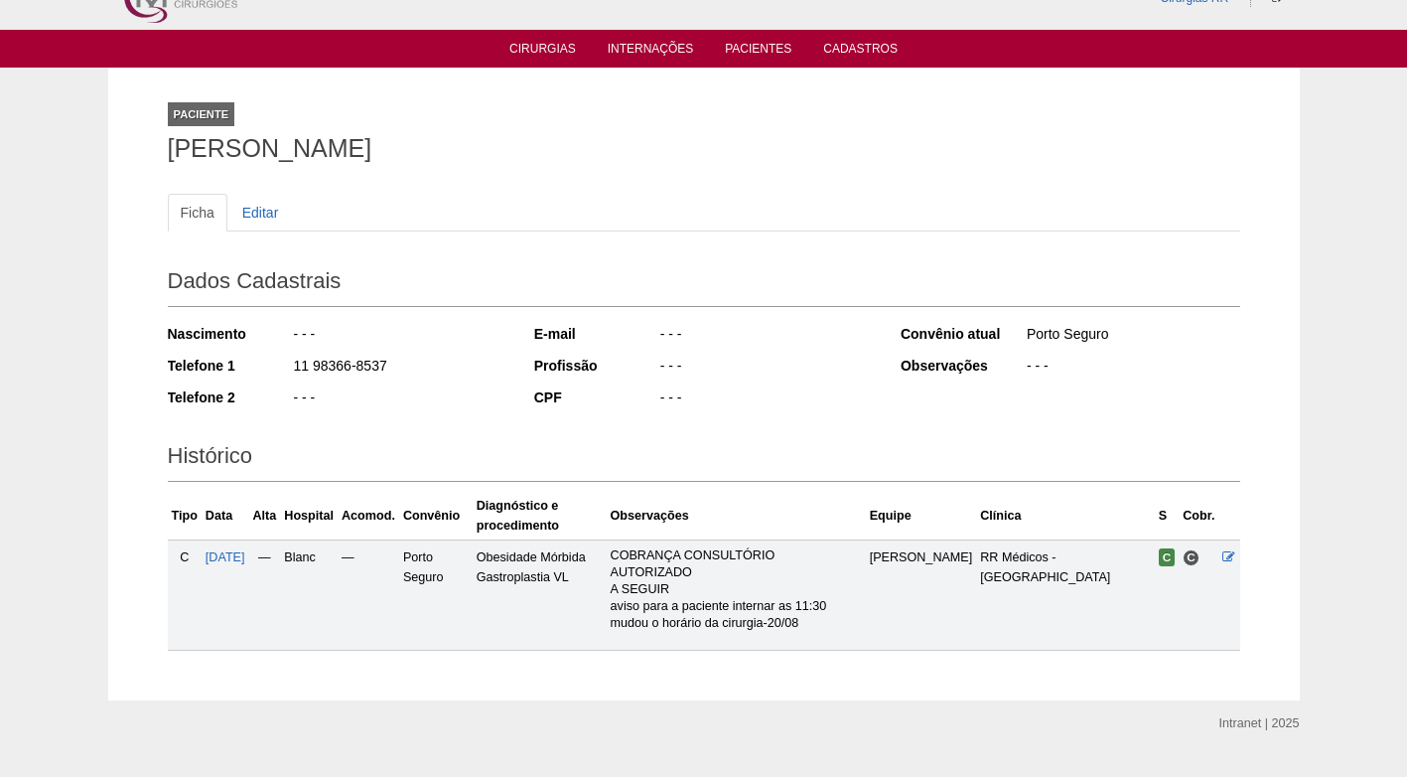
scroll to position [78, 0]
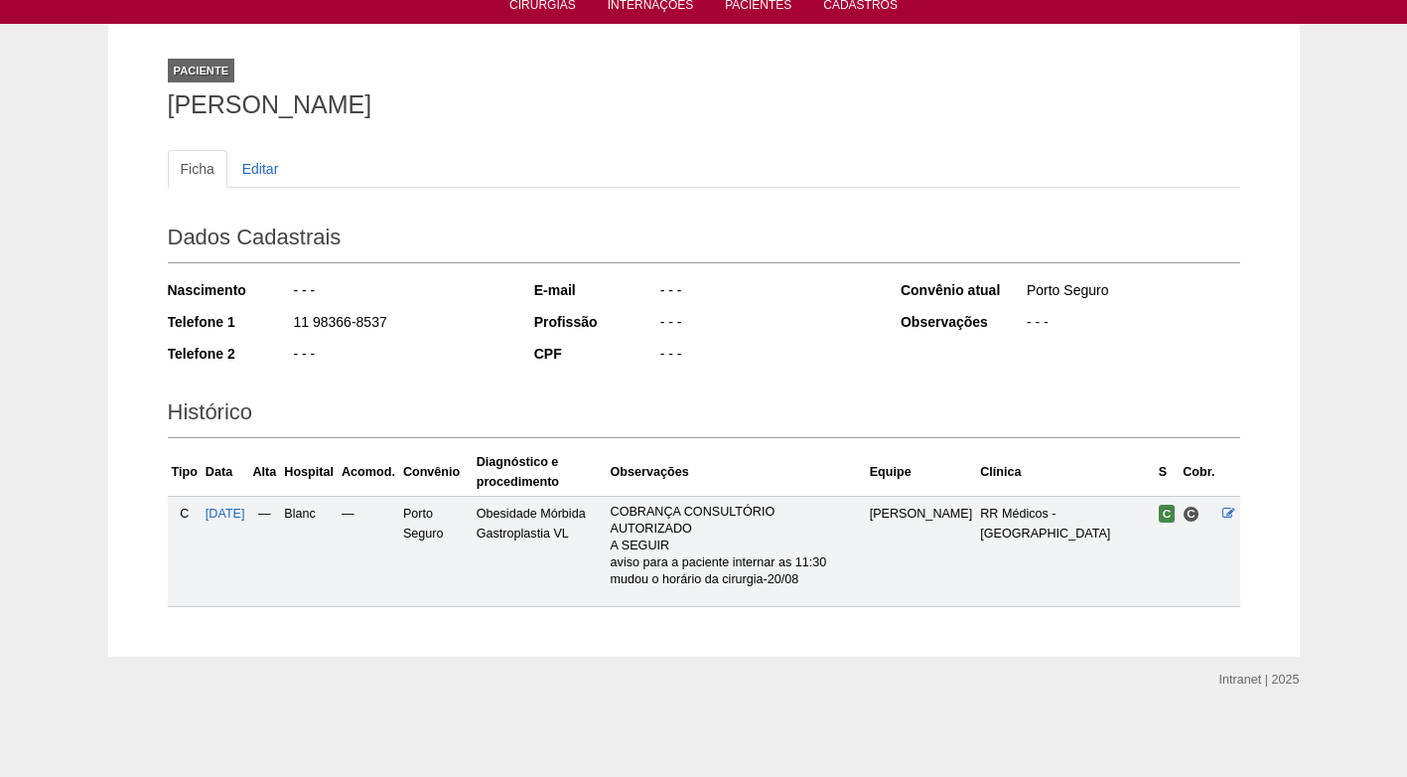
click at [454, 381] on div "Nascimento - - - Telefone 1 11 98366-8537 Telefone 2 - - -" at bounding box center [338, 327] width 340 height 109
drag, startPoint x: 448, startPoint y: 98, endPoint x: 146, endPoint y: 110, distance: 302.2
click at [146, 110] on div "Paciente [PERSON_NAME] Ficha Editar Dados Cadastrais Nascimento - - - Telefone …" at bounding box center [704, 340] width 1192 height 633
copy h1 "[PERSON_NAME]"
click at [391, 280] on div "- - -" at bounding box center [400, 292] width 216 height 25
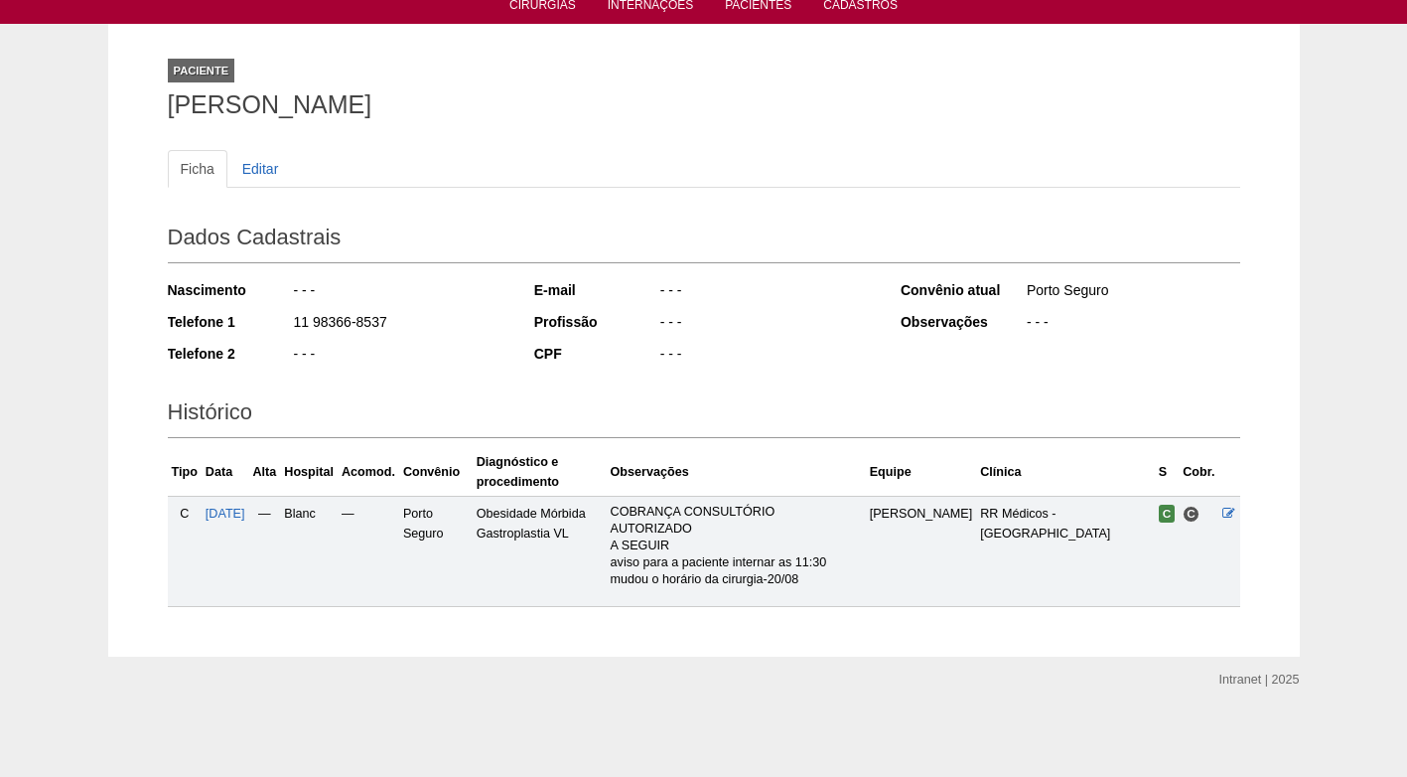
click at [411, 379] on div "Nascimento - - - Telefone 1 11 98366-8537 Telefone 2 - - -" at bounding box center [338, 327] width 340 height 109
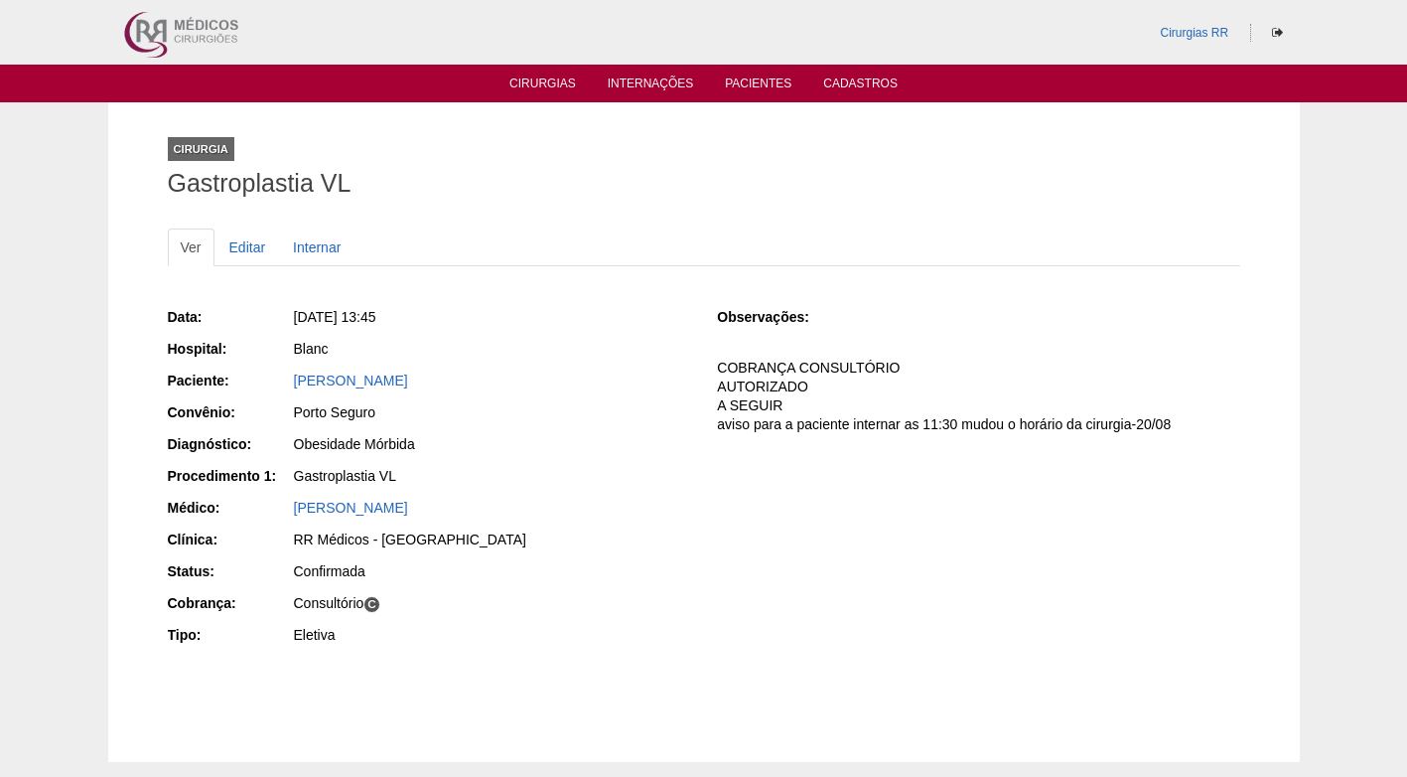
drag, startPoint x: 469, startPoint y: 374, endPoint x: 270, endPoint y: 379, distance: 198.7
click at [270, 379] on div "Paciente: Amanda Alves Felinto" at bounding box center [429, 382] width 522 height 25
copy div "Paciente: Amanda Alves Felinto"
click at [601, 402] on div "Porto Seguro" at bounding box center [492, 412] width 396 height 20
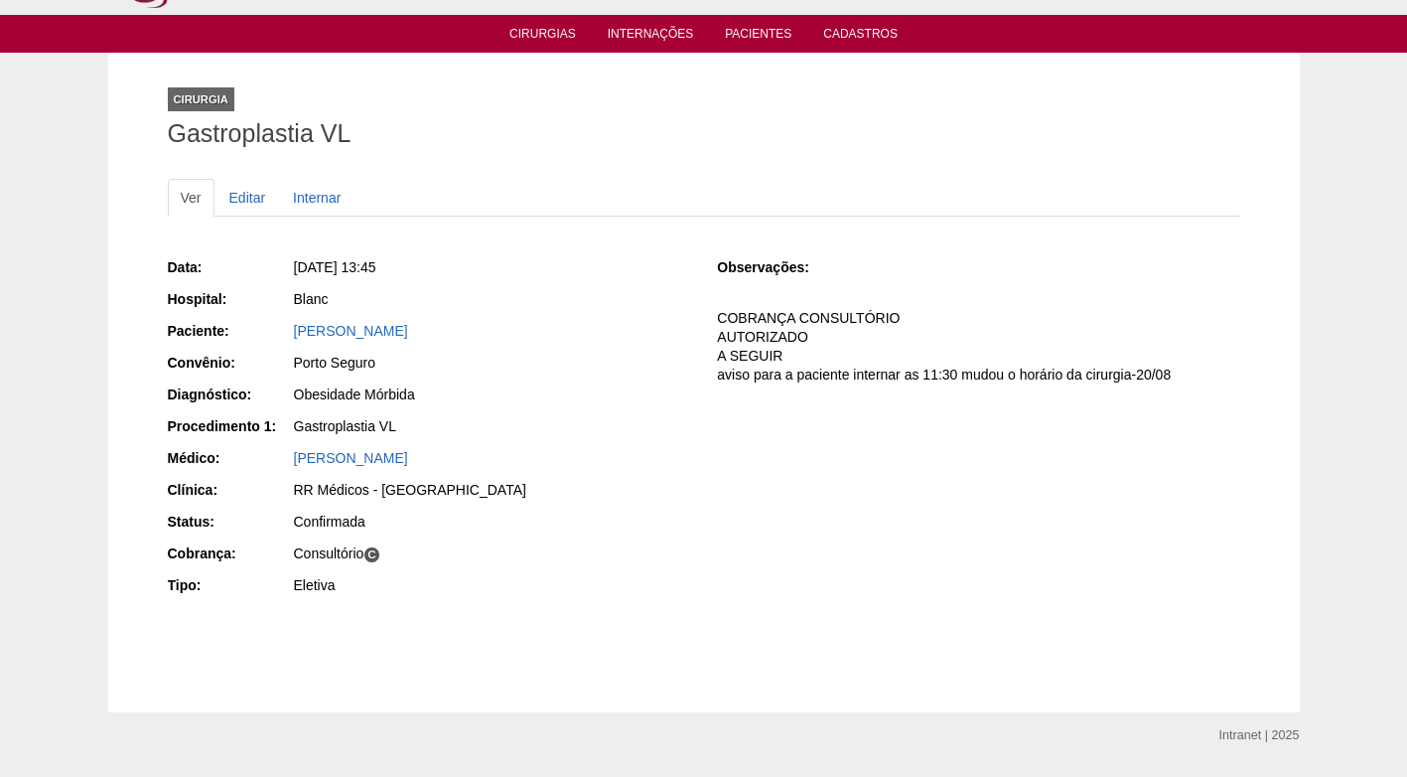
scroll to position [6, 0]
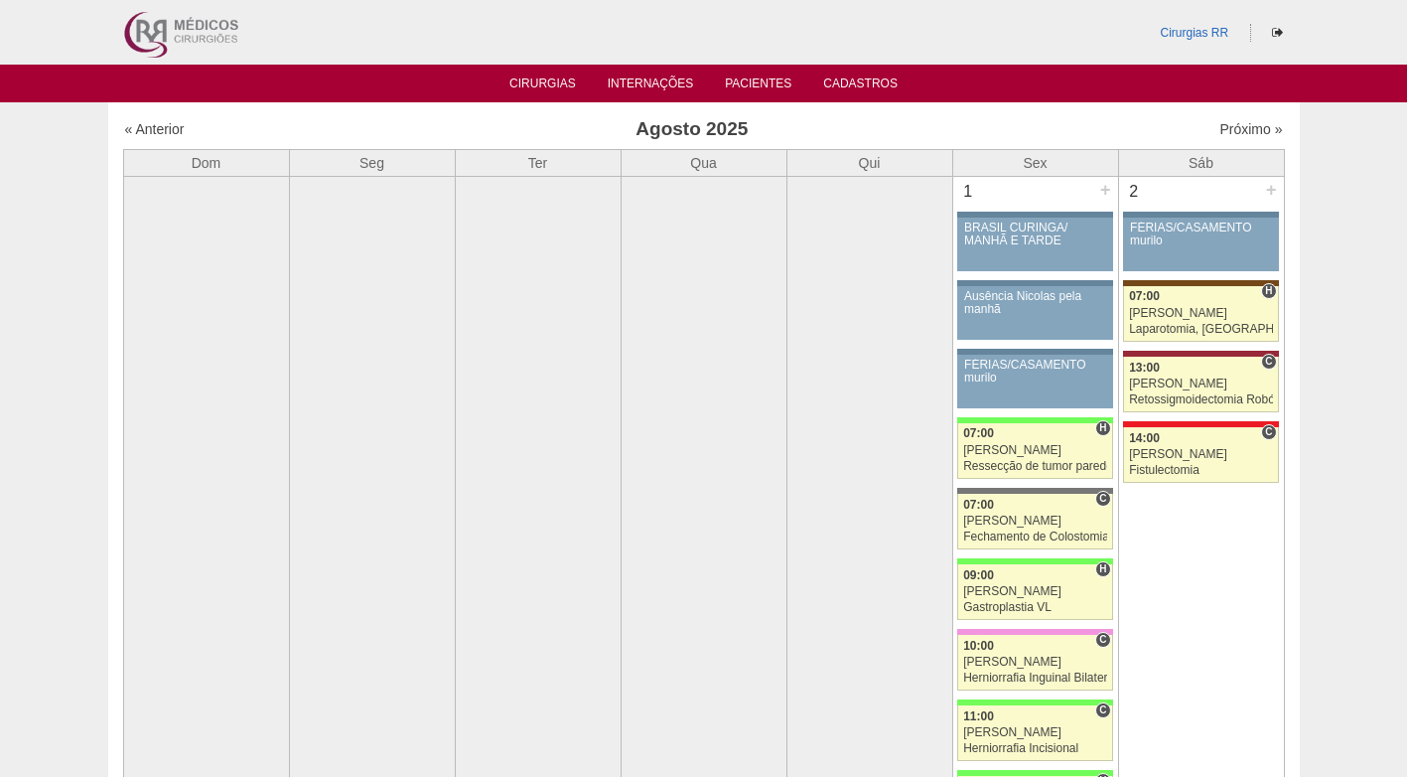
scroll to position [3377, 0]
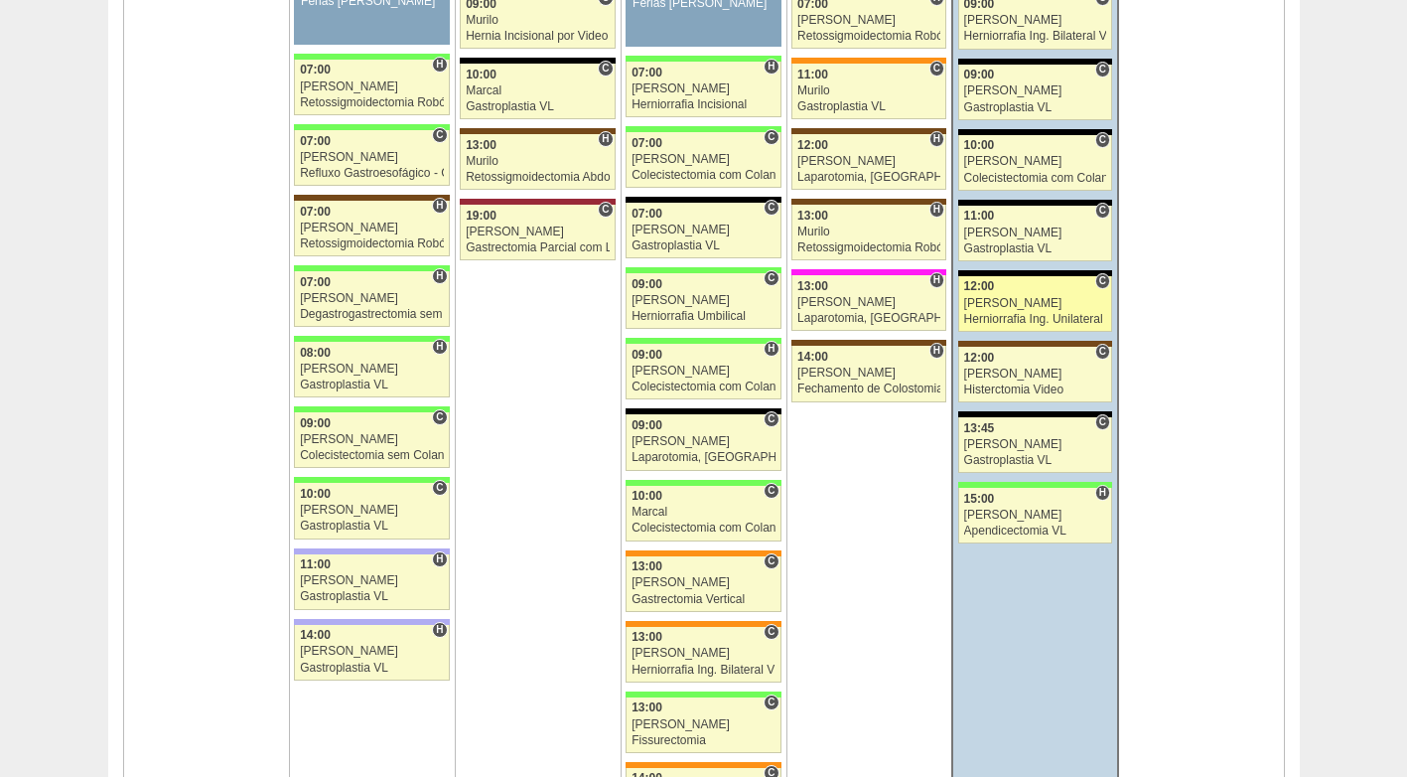
click at [1003, 319] on div "Herniorrafia Ing. Unilateral VL" at bounding box center [1035, 319] width 143 height 13
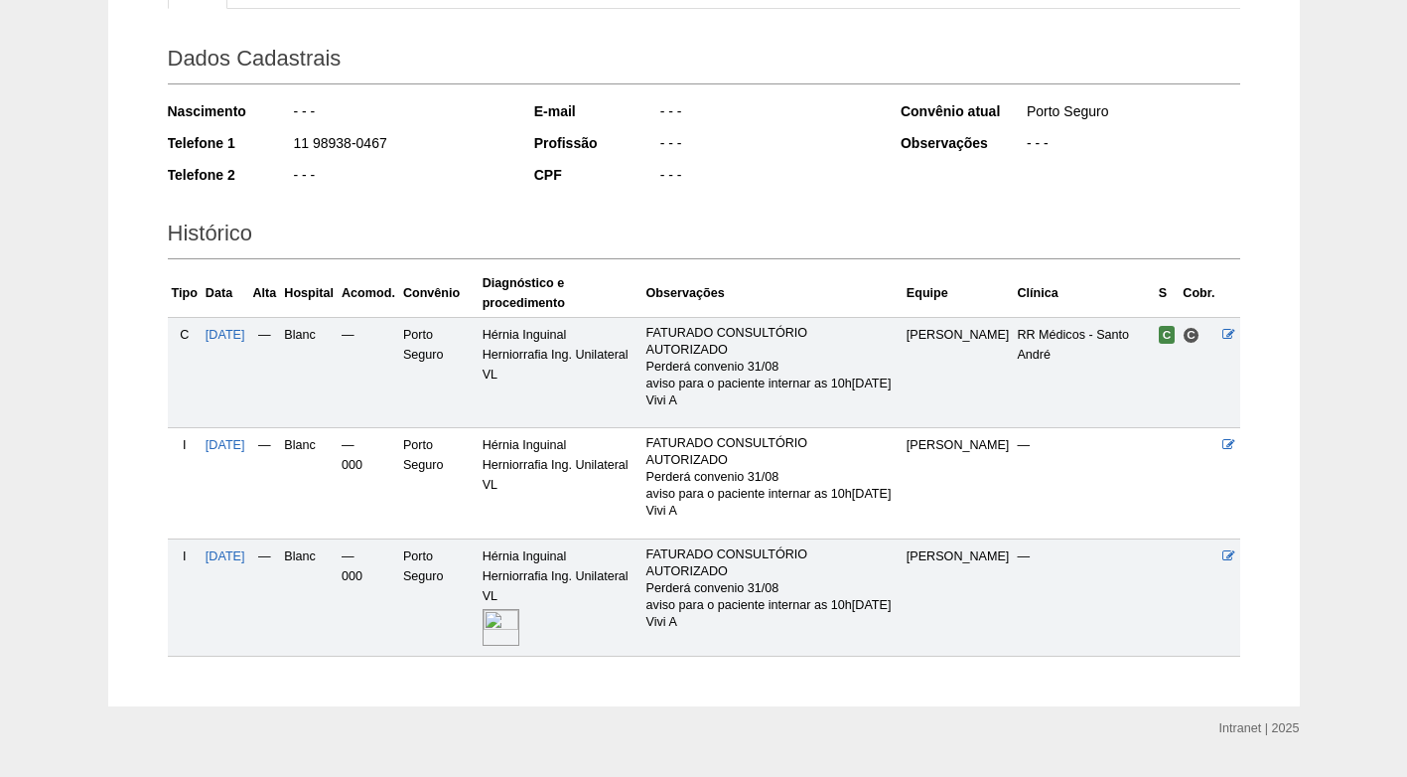
scroll to position [298, 0]
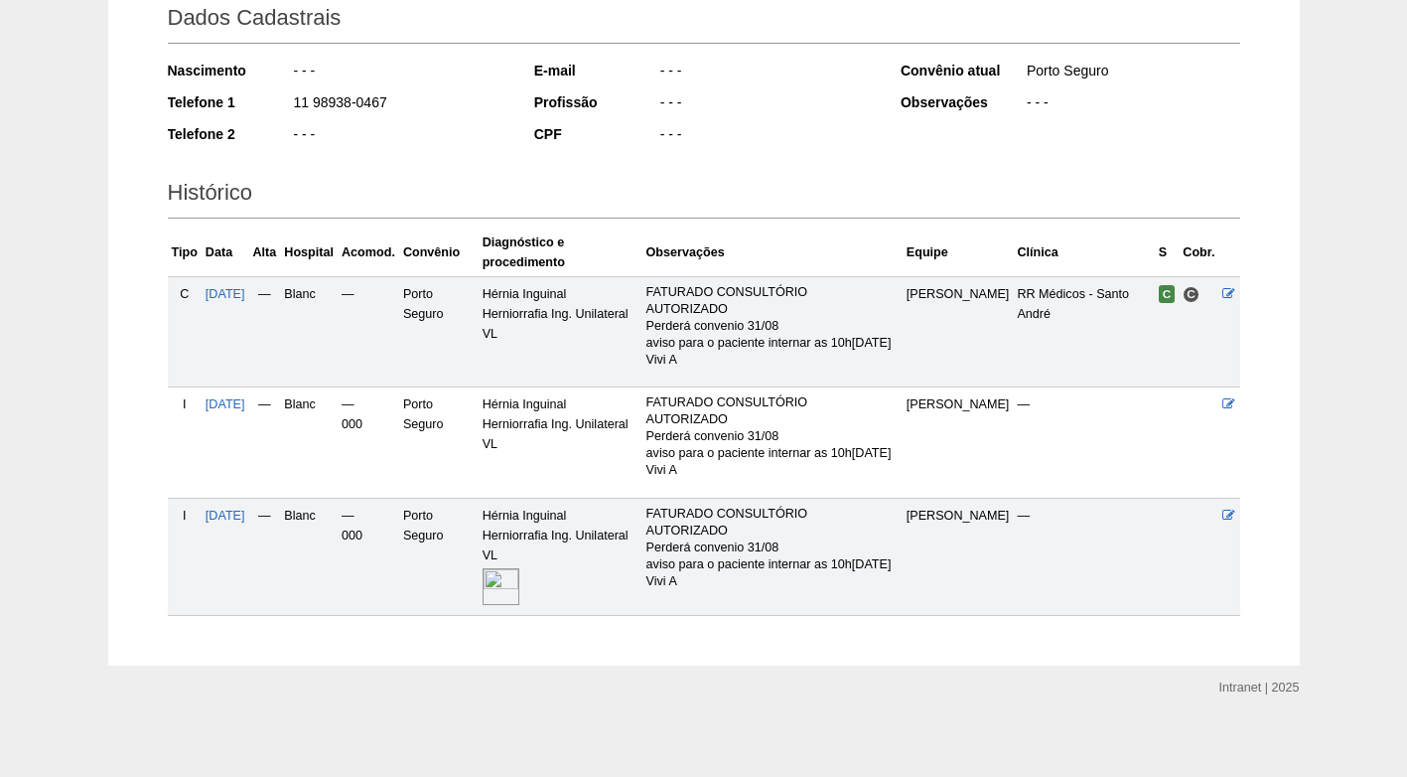
click at [519, 584] on img at bounding box center [501, 586] width 37 height 37
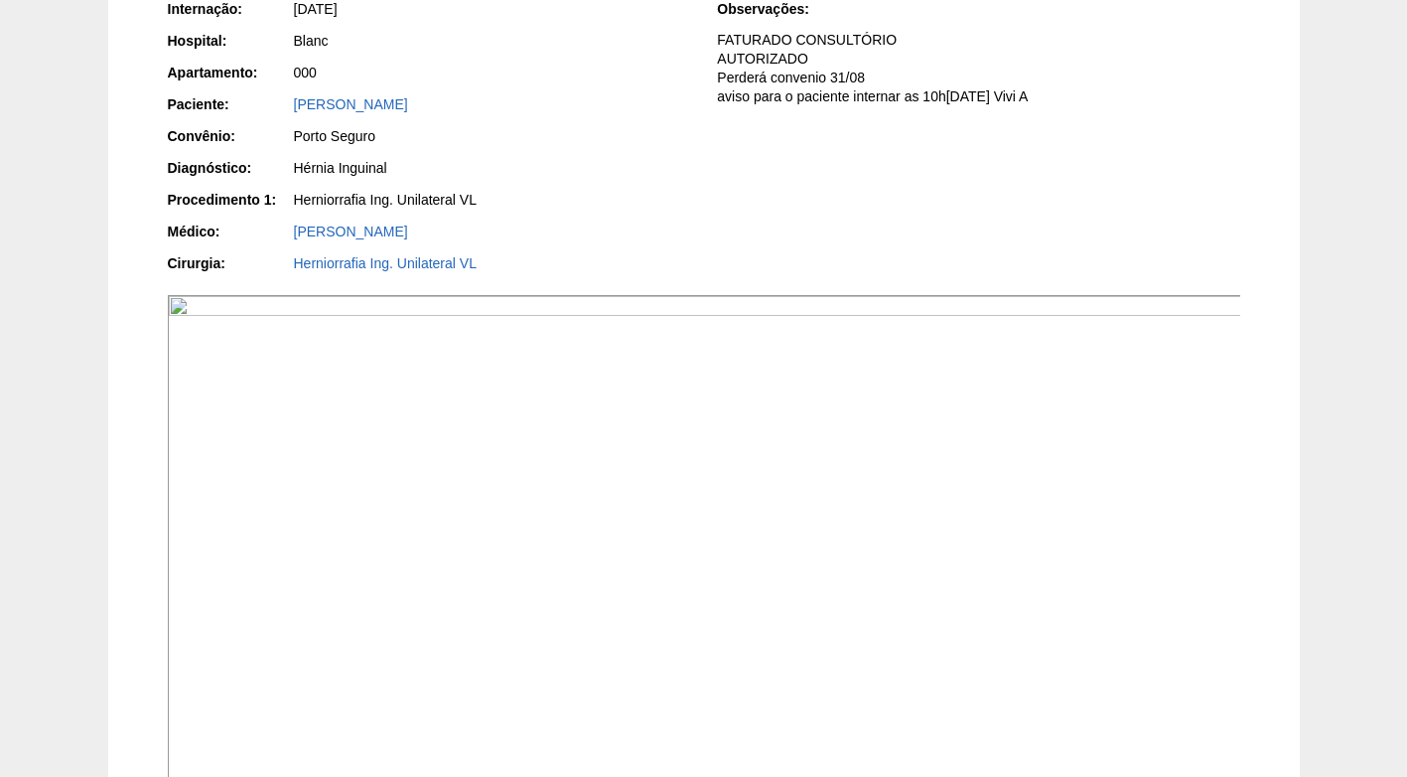
scroll to position [497, 0]
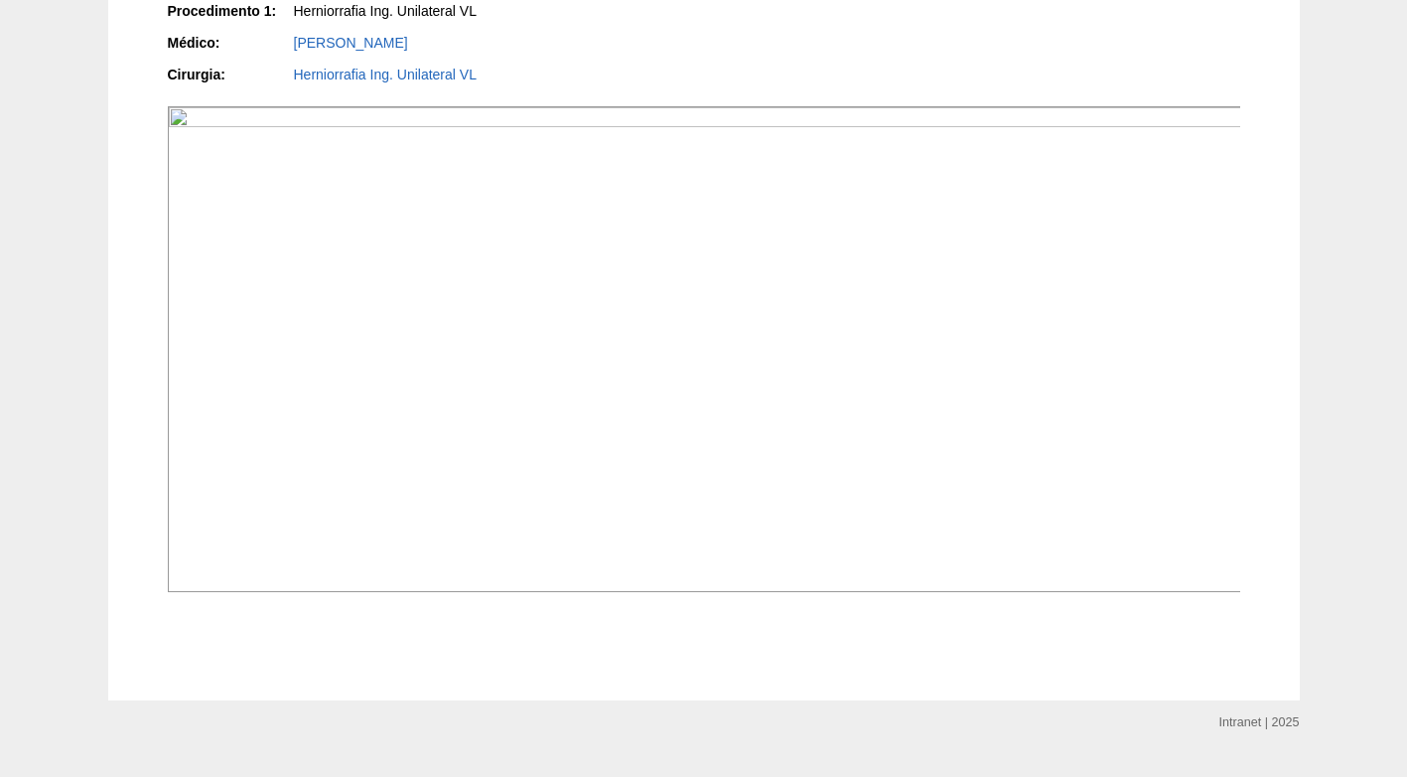
click at [1140, 365] on img at bounding box center [705, 349] width 1075 height 486
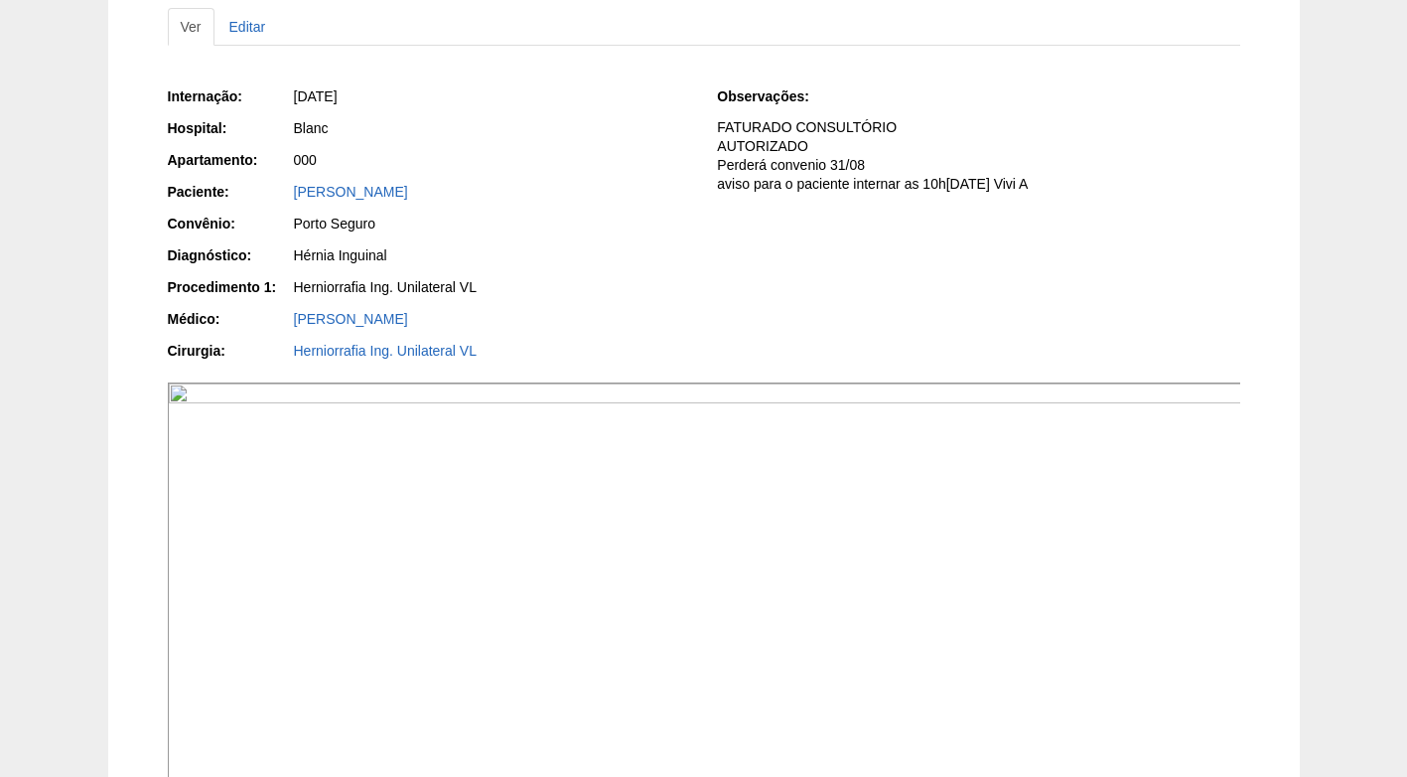
scroll to position [199, 0]
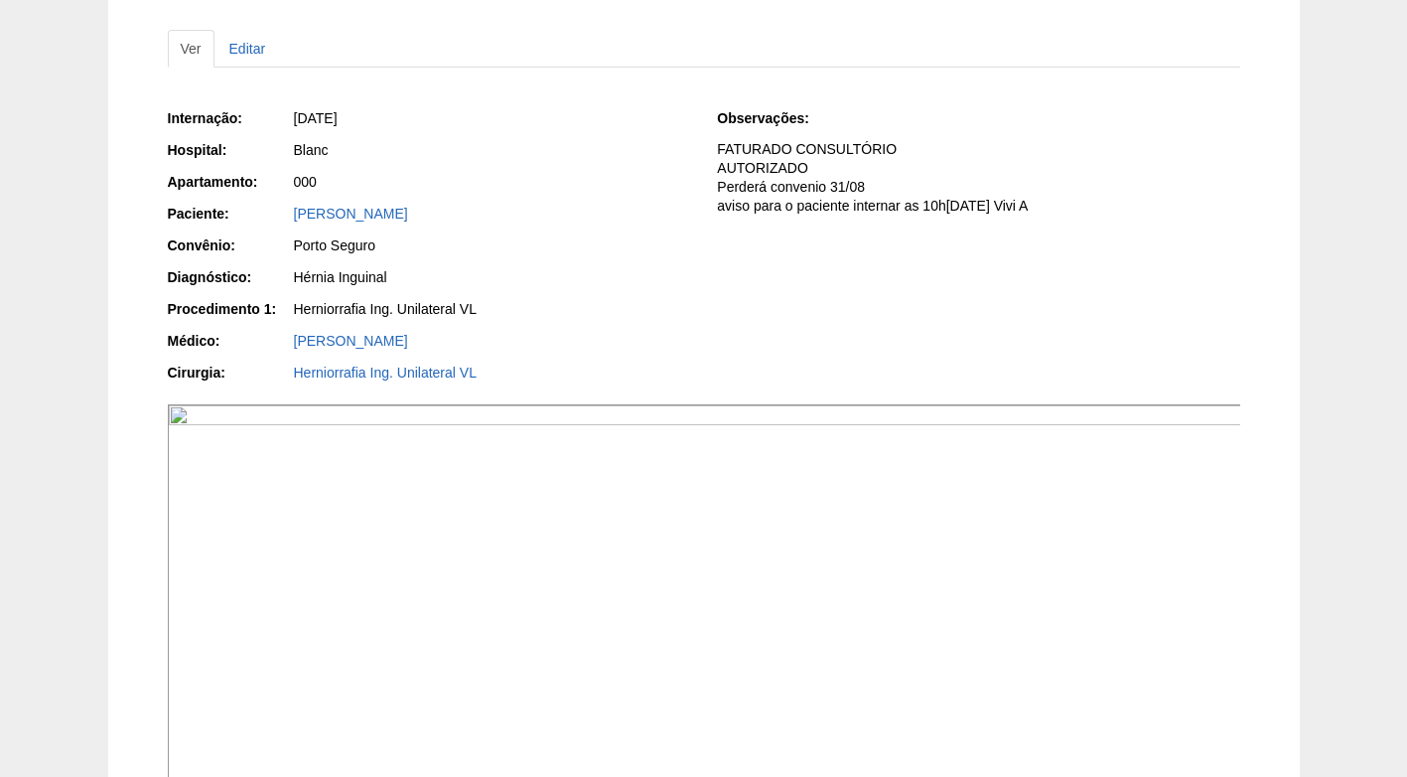
click at [605, 283] on div "Hérnia Inguinal" at bounding box center [492, 277] width 396 height 20
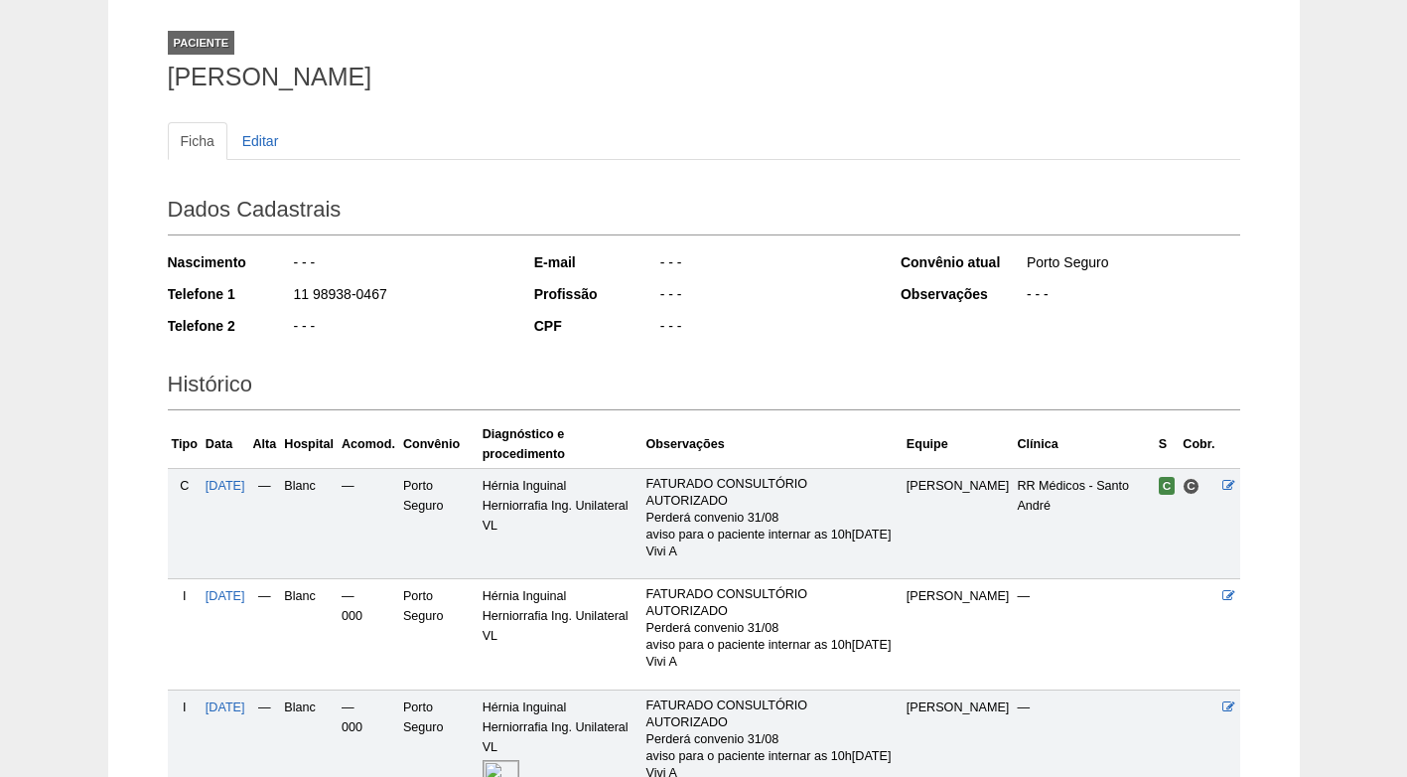
scroll to position [107, 0]
click at [785, 288] on div "- - -" at bounding box center [767, 295] width 216 height 25
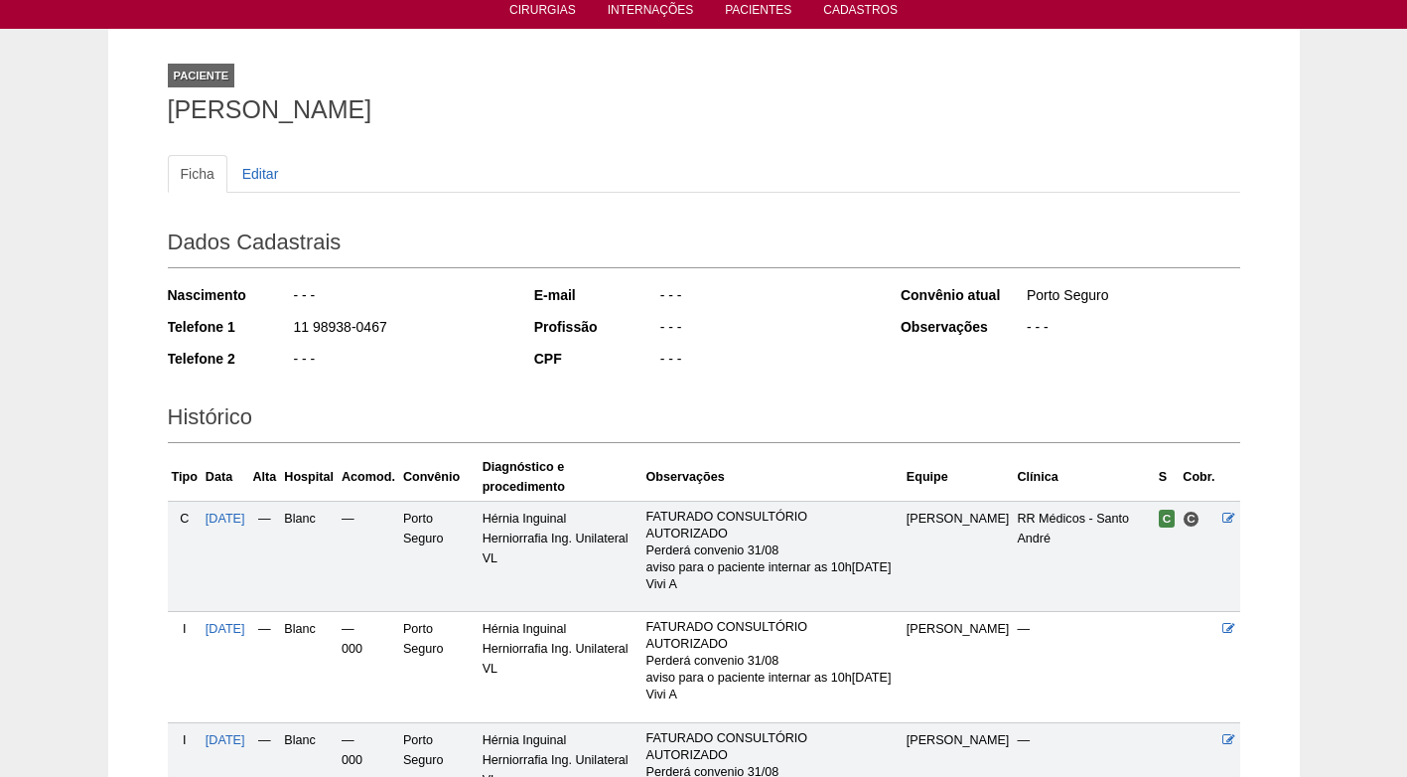
scroll to position [0, 0]
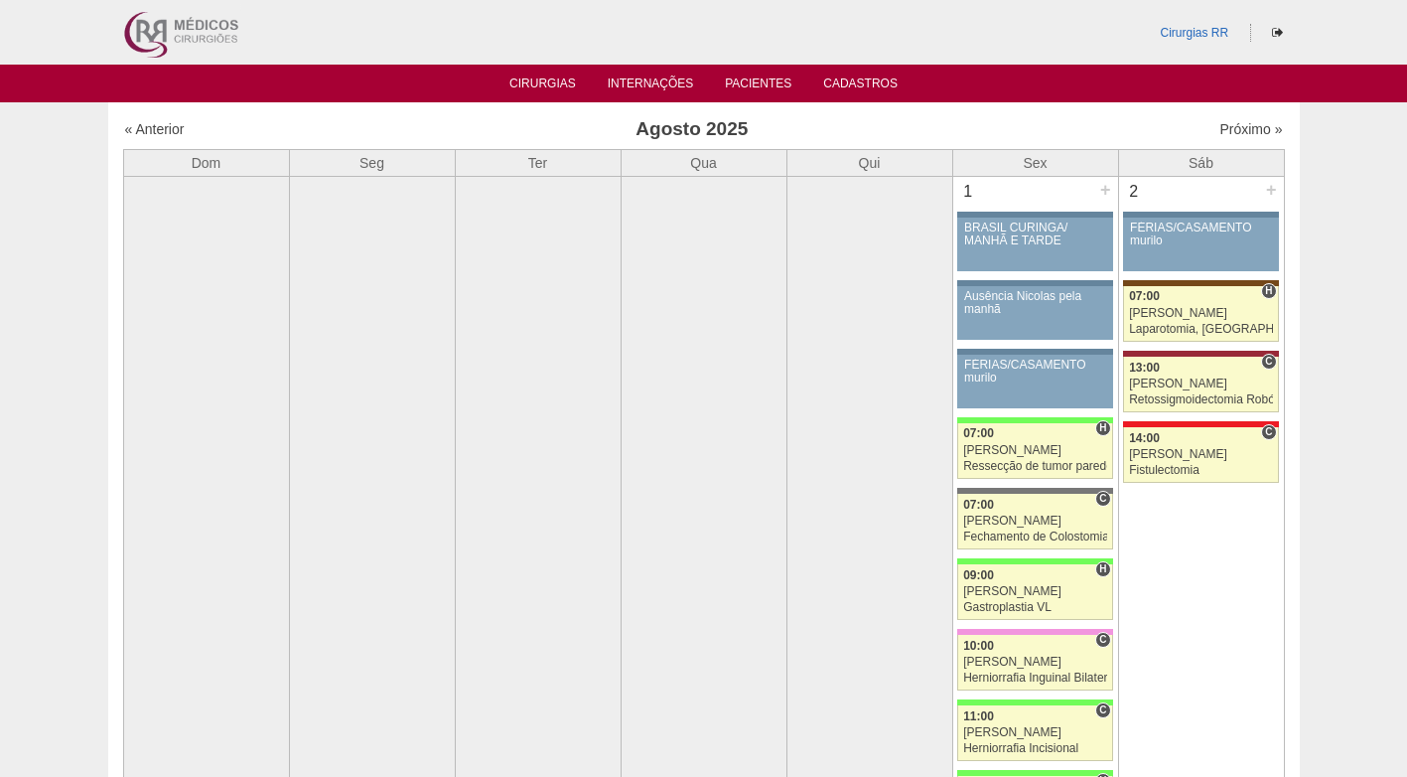
scroll to position [3377, 0]
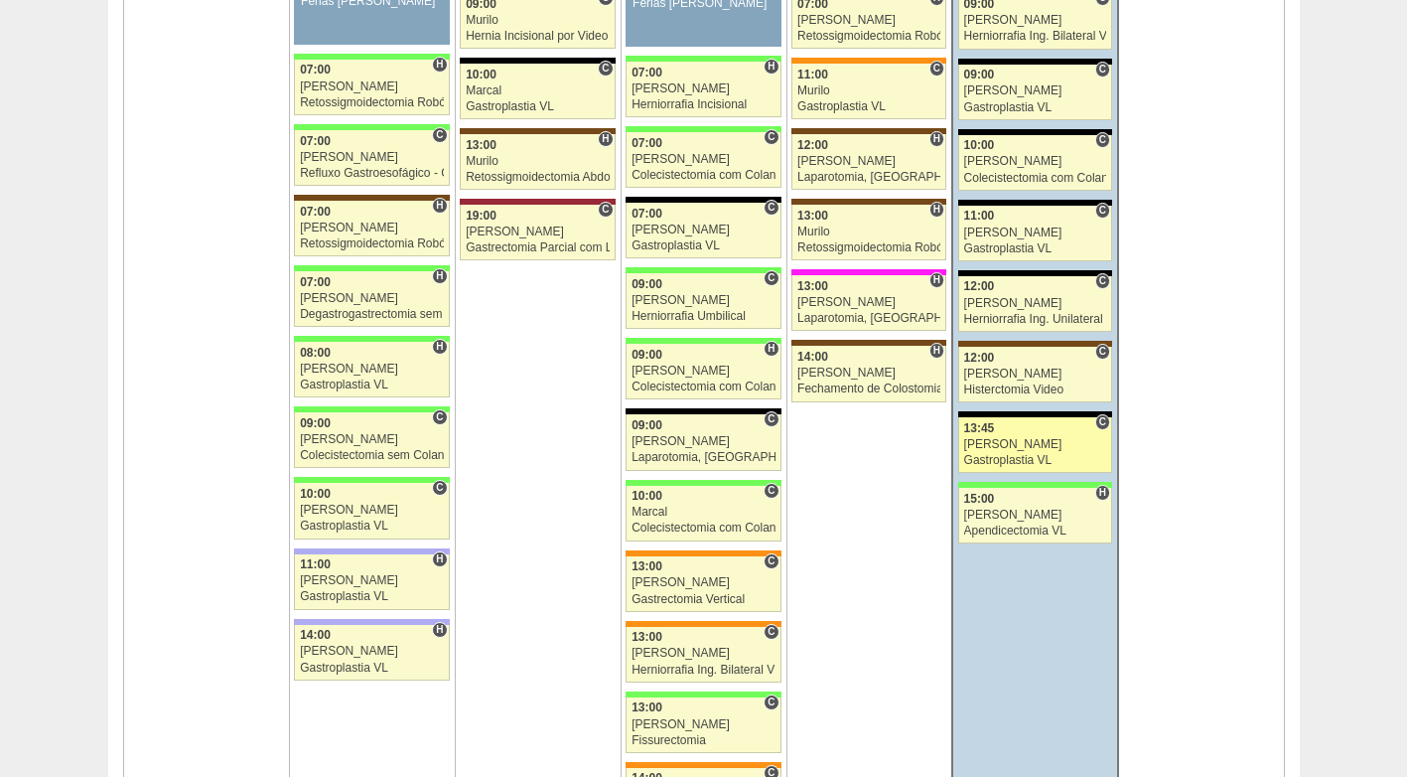
click at [1018, 450] on div "[PERSON_NAME]" at bounding box center [1035, 444] width 143 height 13
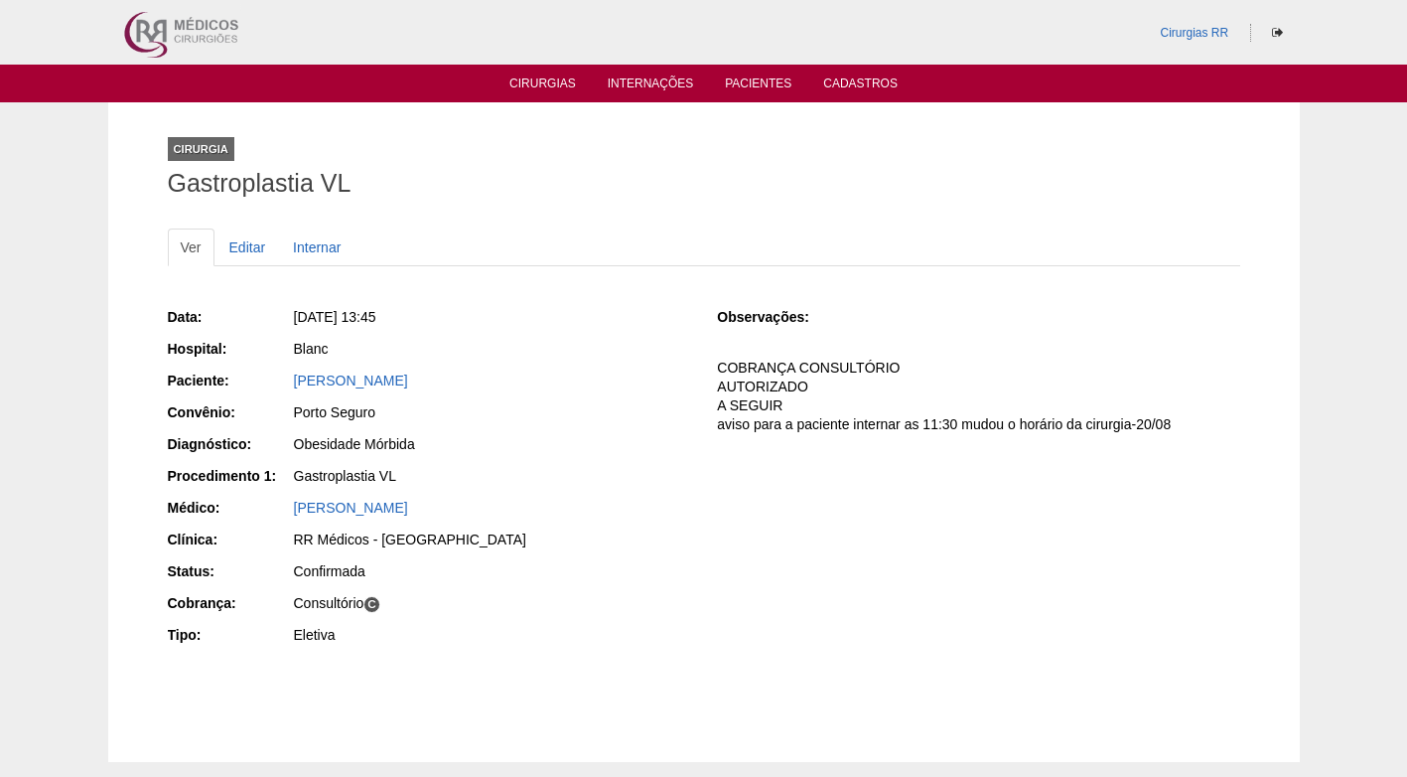
drag, startPoint x: 441, startPoint y: 380, endPoint x: 286, endPoint y: 381, distance: 155.0
click at [286, 381] on div "Paciente: [PERSON_NAME]" at bounding box center [429, 382] width 522 height 25
copy div "Paciente: [PERSON_NAME]"
drag, startPoint x: 552, startPoint y: 400, endPoint x: 405, endPoint y: 382, distance: 148.1
click at [549, 400] on div "Data: [DATE] 13:45 Hospital: Blanc Paciente: [PERSON_NAME] Convênio: [GEOGRAPHI…" at bounding box center [429, 478] width 522 height 357
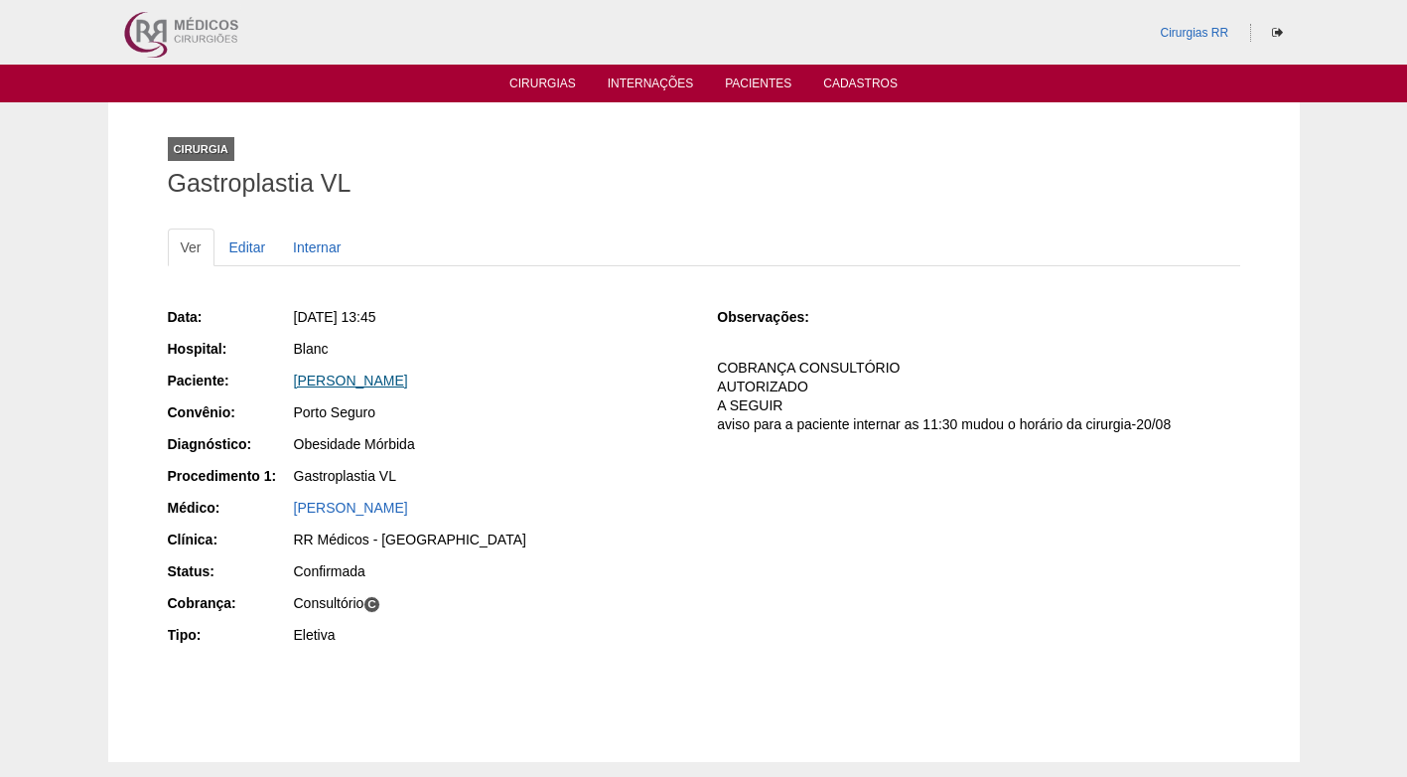
click at [387, 382] on link "[PERSON_NAME]" at bounding box center [351, 380] width 114 height 16
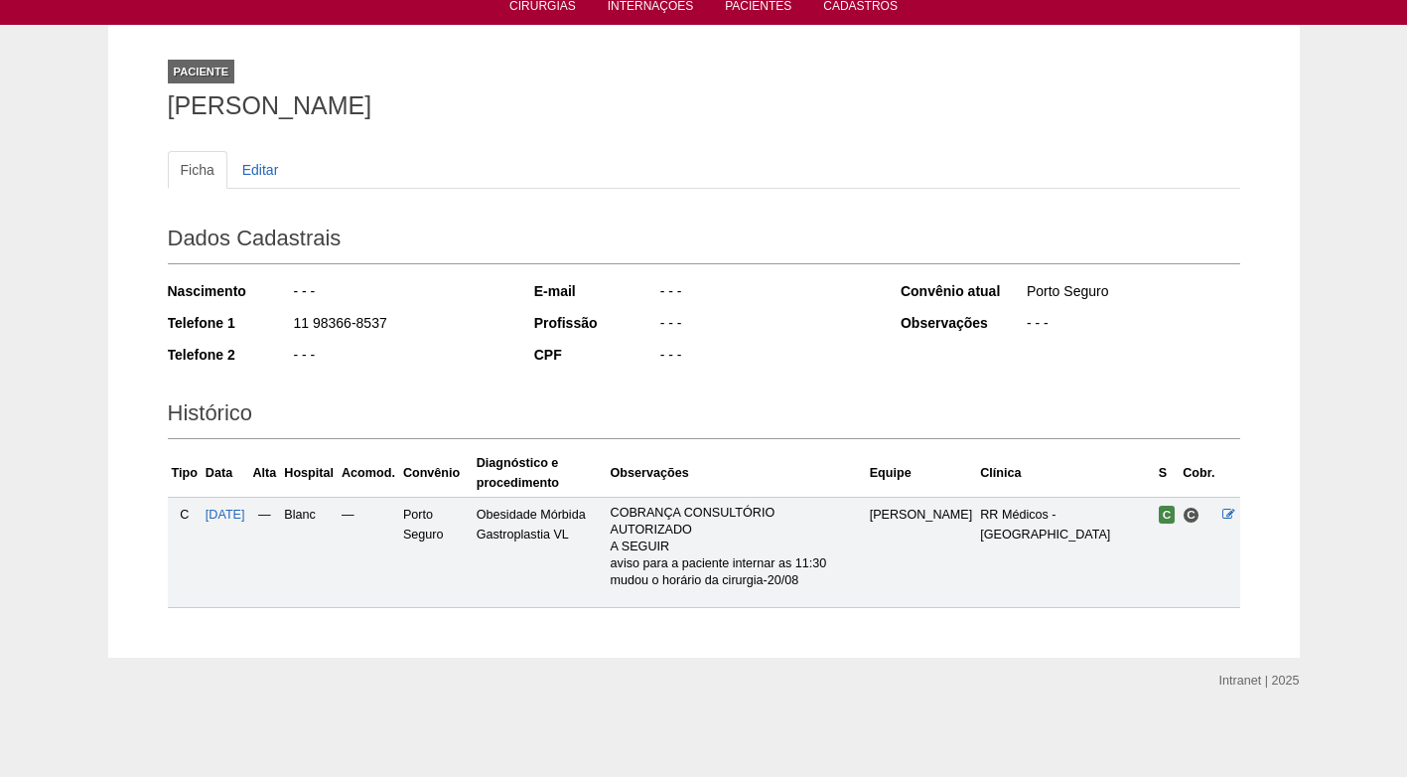
scroll to position [78, 0]
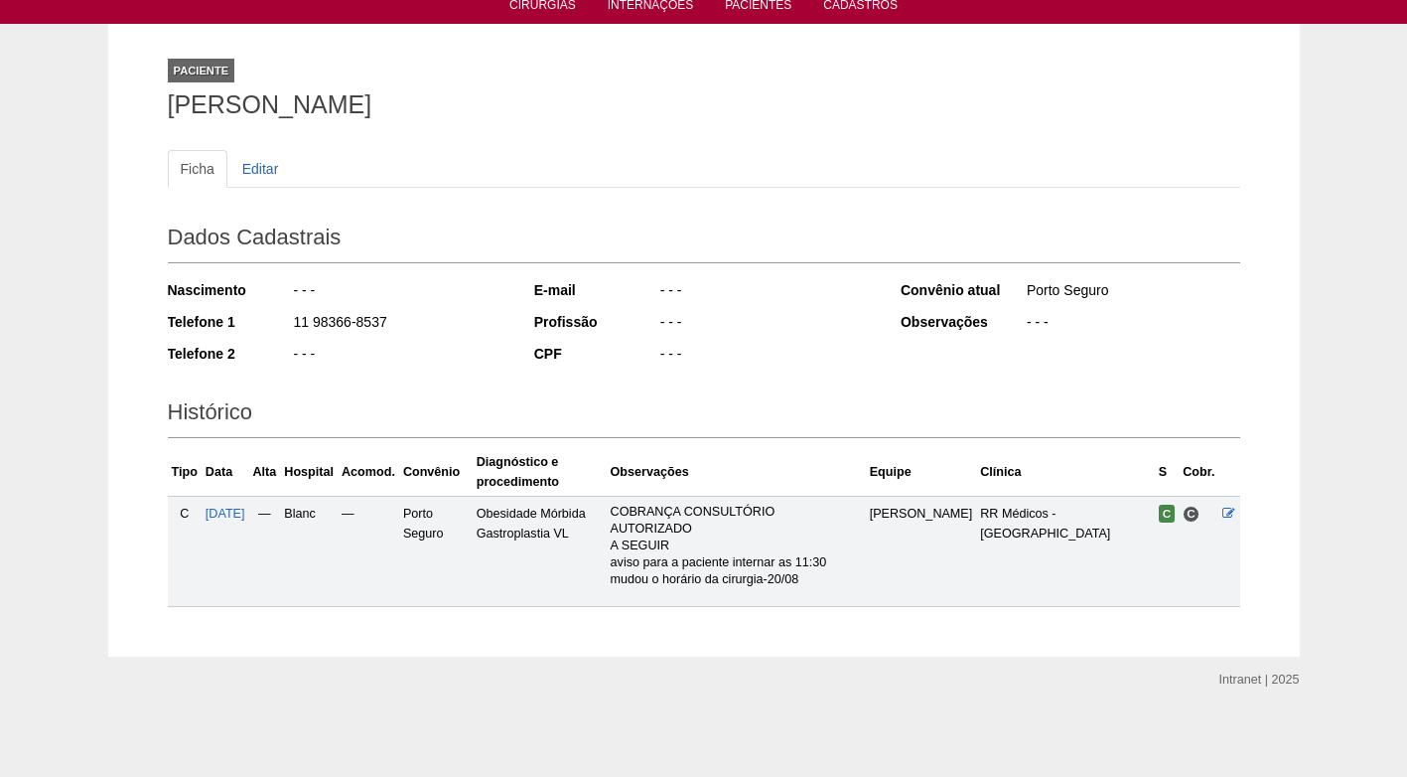
click at [747, 371] on div "E-mail - - - Profissão - - - CPF - - -" at bounding box center [704, 324] width 340 height 102
drag, startPoint x: 398, startPoint y: 317, endPoint x: 291, endPoint y: 316, distance: 107.3
click at [291, 316] on div "Telefone 1 11 98366-8537" at bounding box center [338, 324] width 340 height 25
copy div "11 98366-8537"
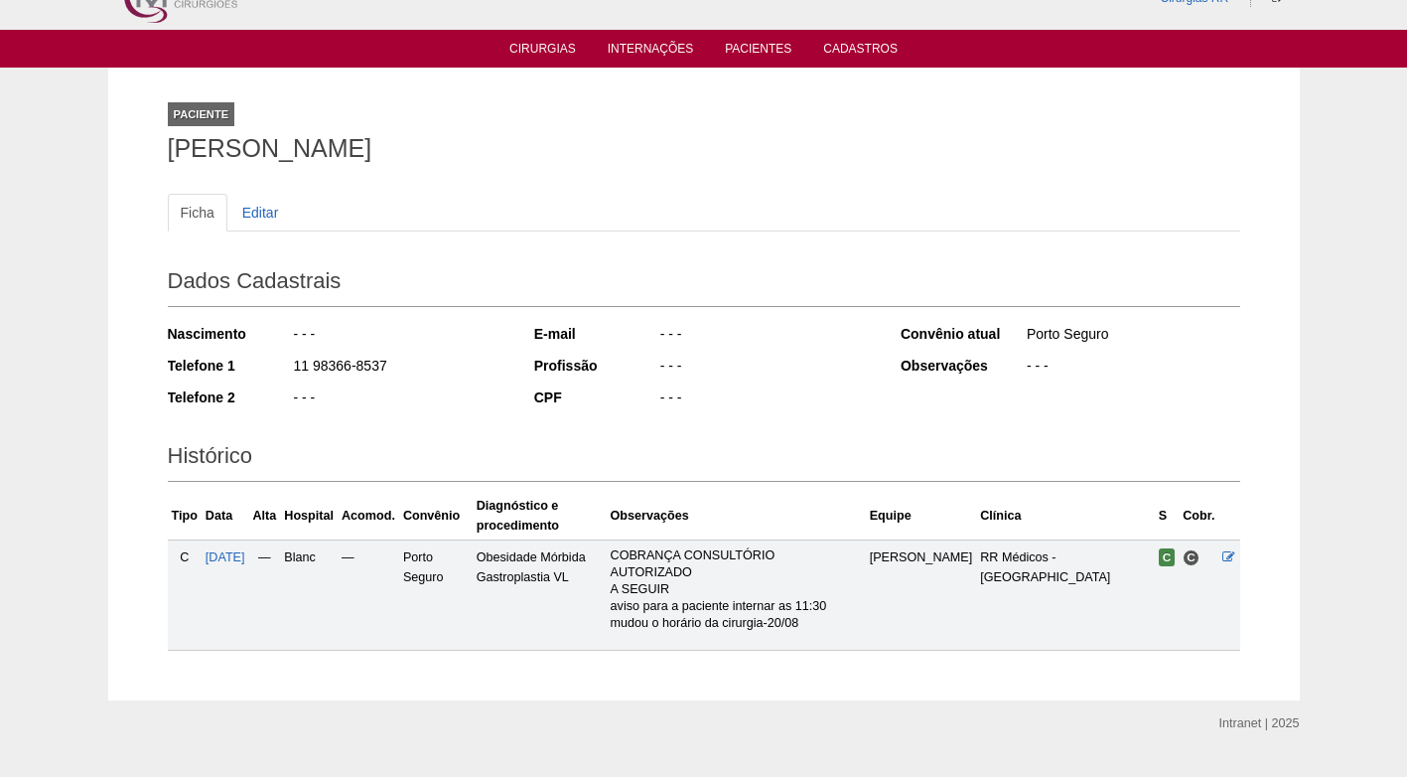
scroll to position [0, 0]
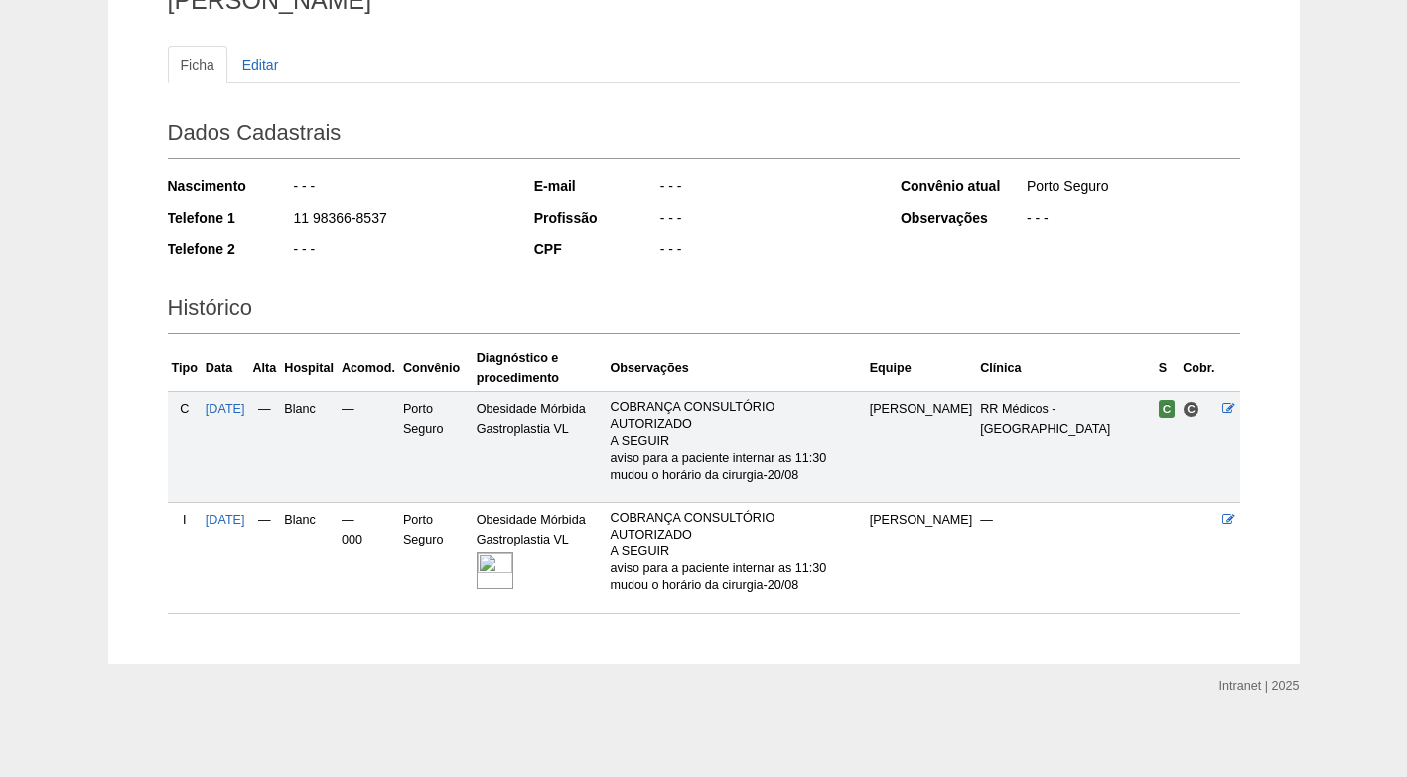
scroll to position [189, 0]
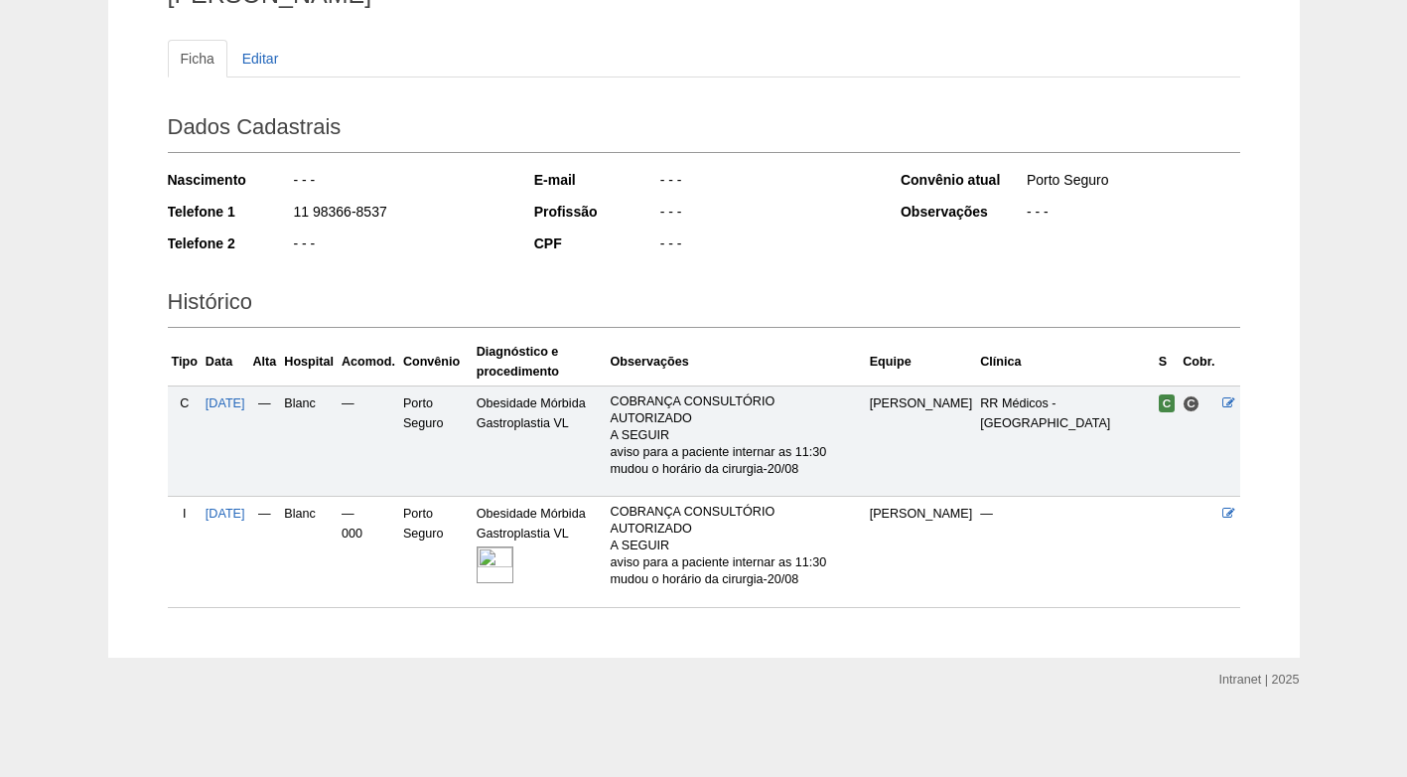
click at [514, 572] on img at bounding box center [495, 564] width 37 height 37
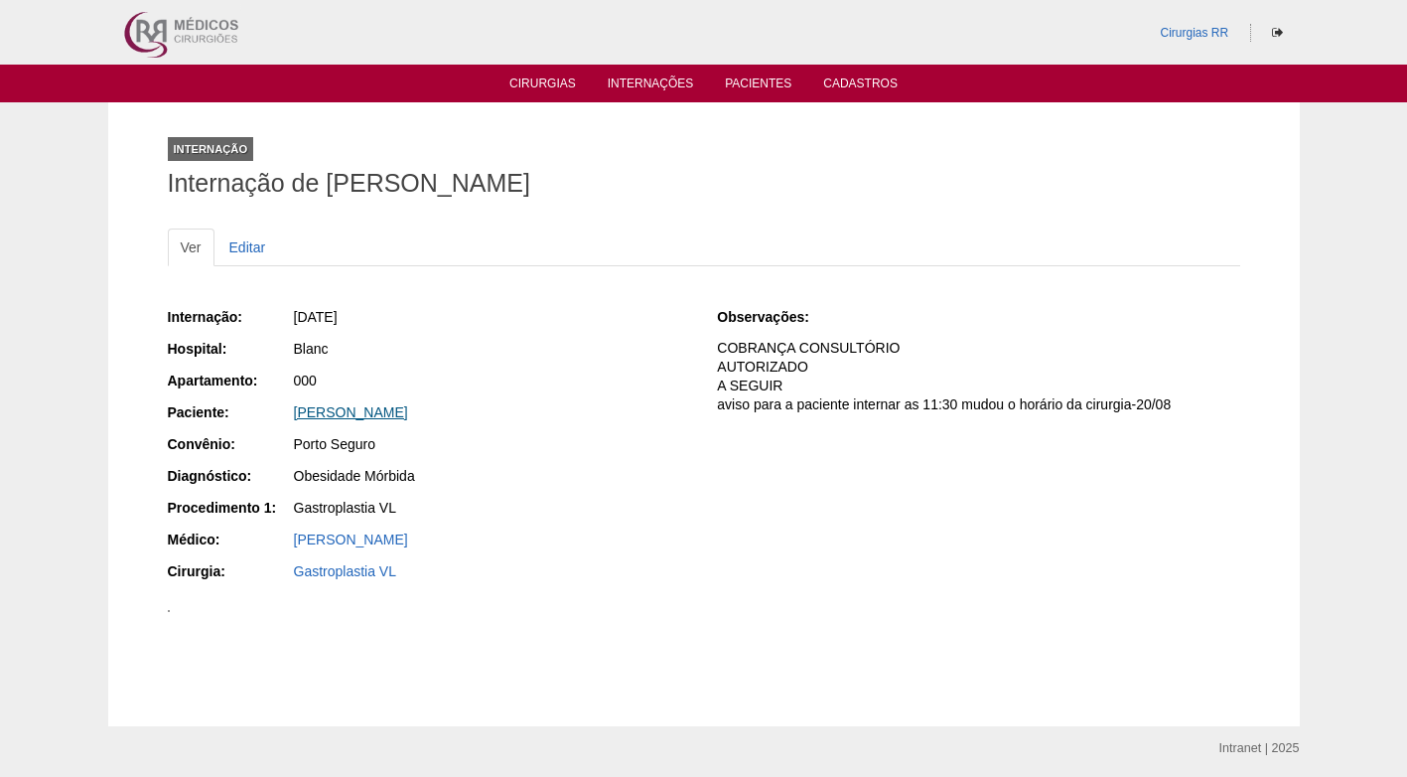
click at [363, 414] on link "[PERSON_NAME]" at bounding box center [351, 412] width 114 height 16
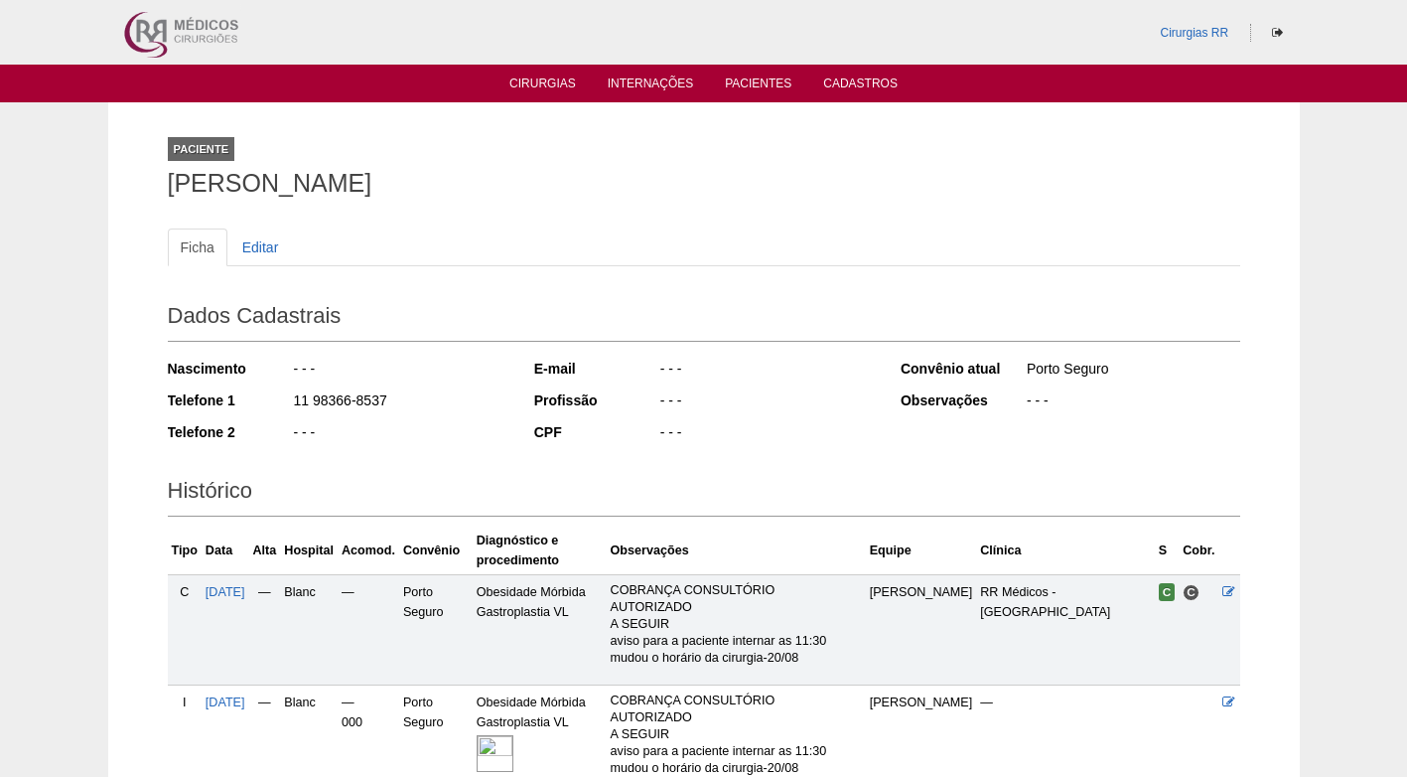
drag, startPoint x: 389, startPoint y: 399, endPoint x: 277, endPoint y: 401, distance: 112.3
click at [277, 401] on div "Telefone 1 11 98366-8537" at bounding box center [338, 402] width 340 height 25
copy div "11 98366-8537"
click at [431, 400] on div "11 98366-8537" at bounding box center [400, 402] width 216 height 25
click at [541, 87] on link "Cirurgias" at bounding box center [543, 84] width 67 height 17
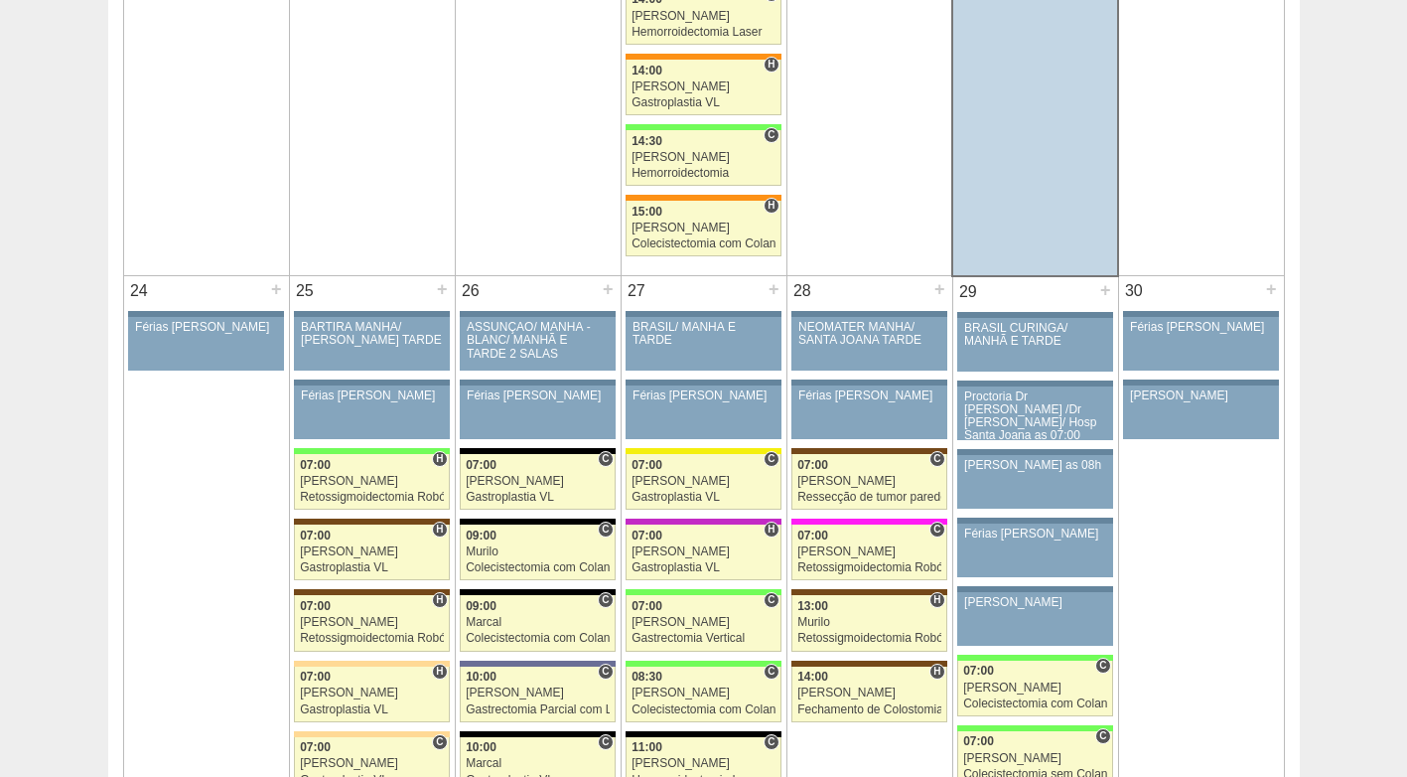
scroll to position [4470, 0]
